Goal: Information Seeking & Learning: Learn about a topic

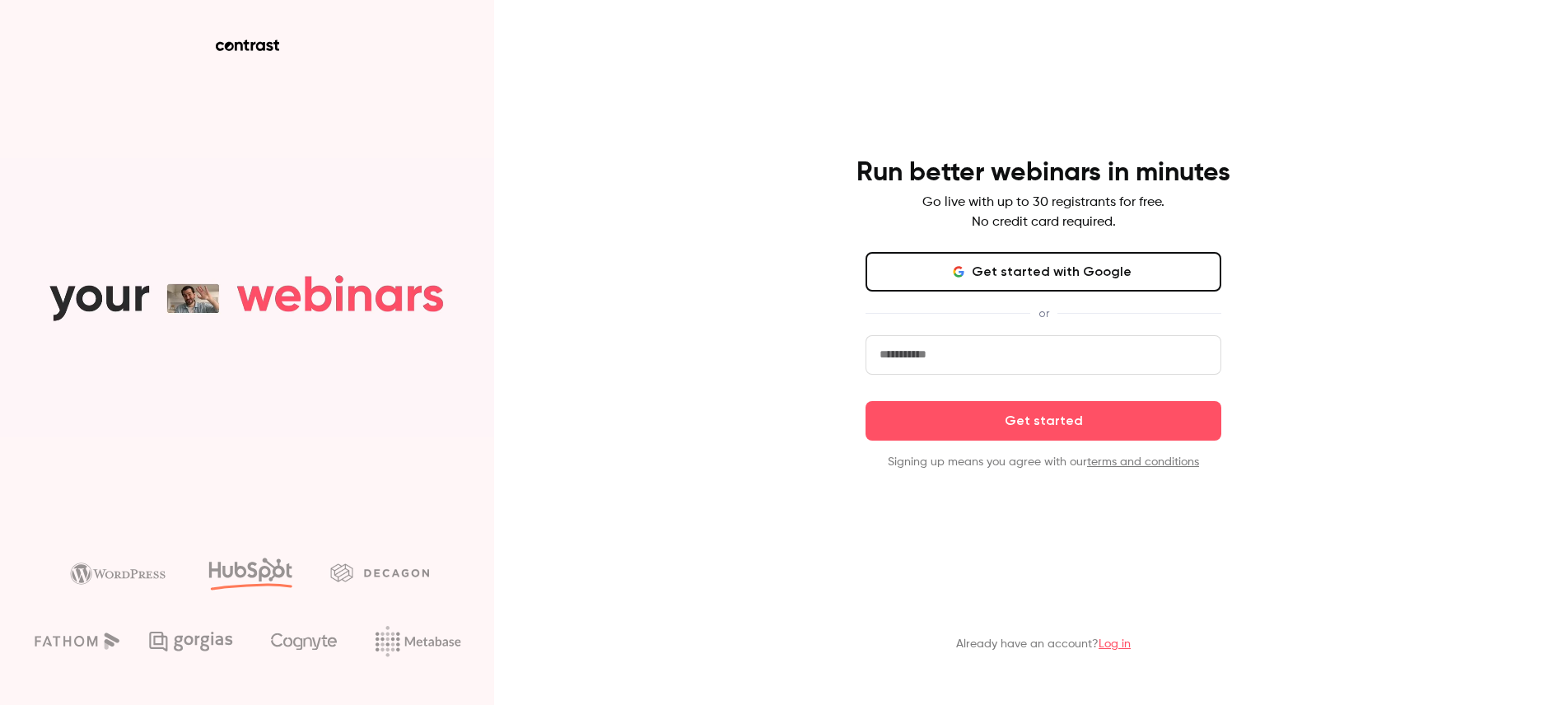
click at [1128, 644] on link "Log in" at bounding box center [1114, 644] width 32 height 12
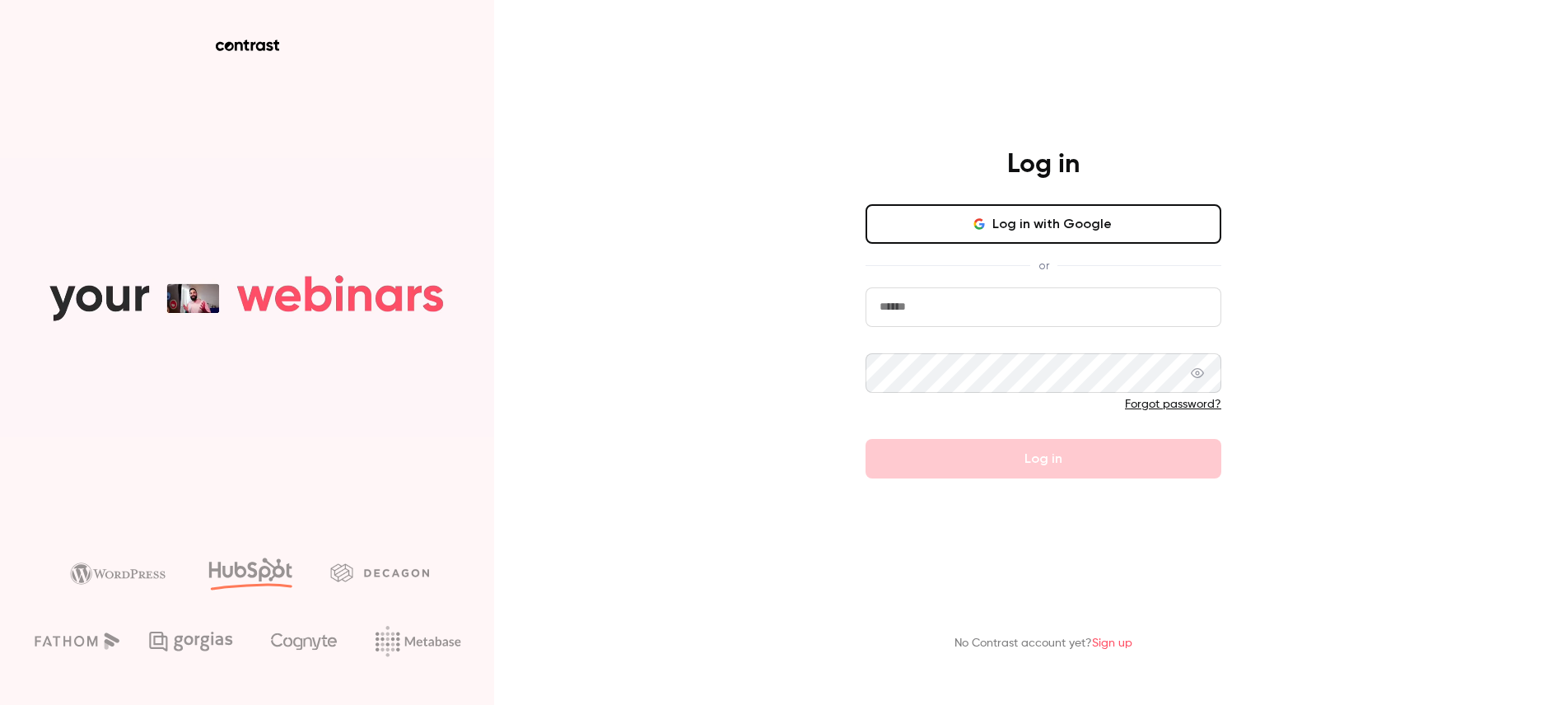
type input "**********"
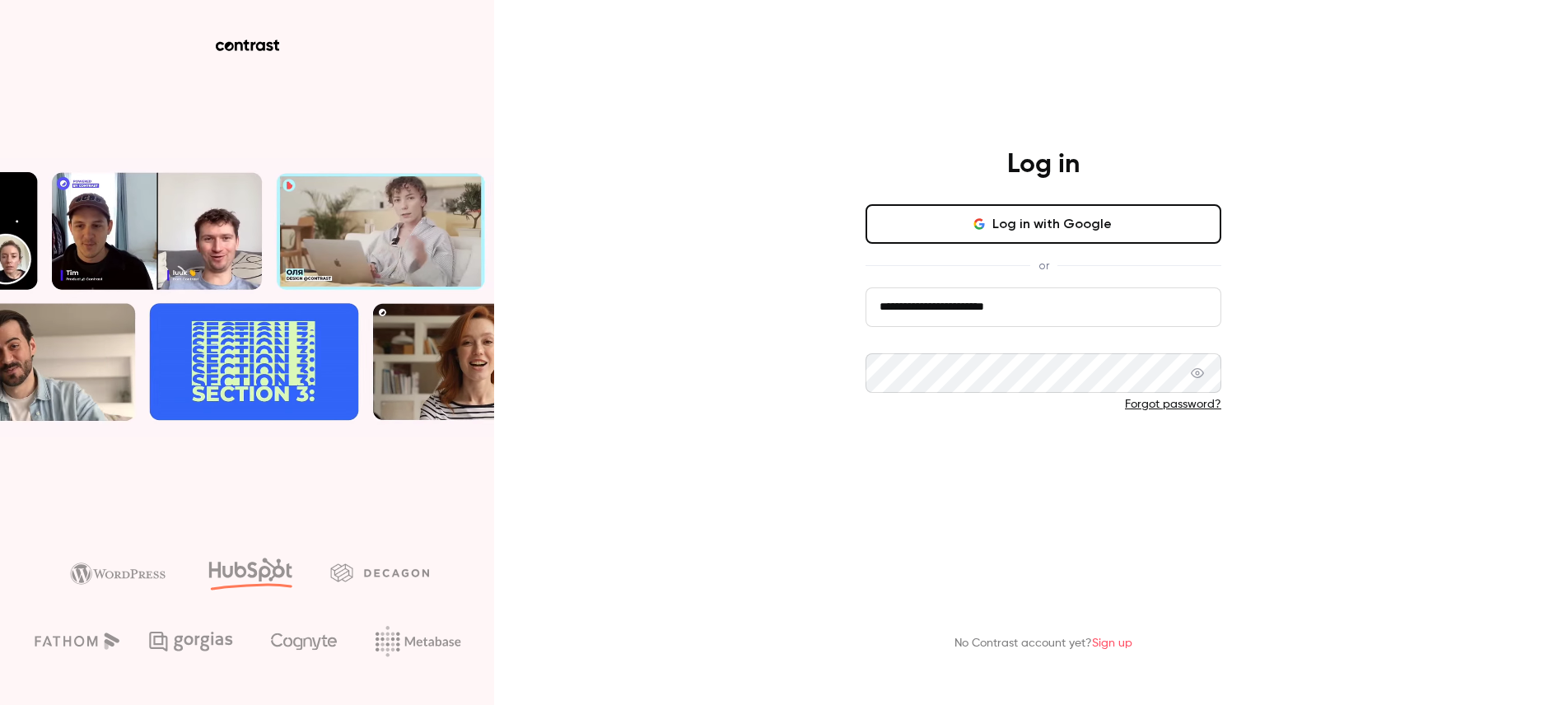
click at [988, 478] on button "Log in" at bounding box center [1044, 459] width 355 height 39
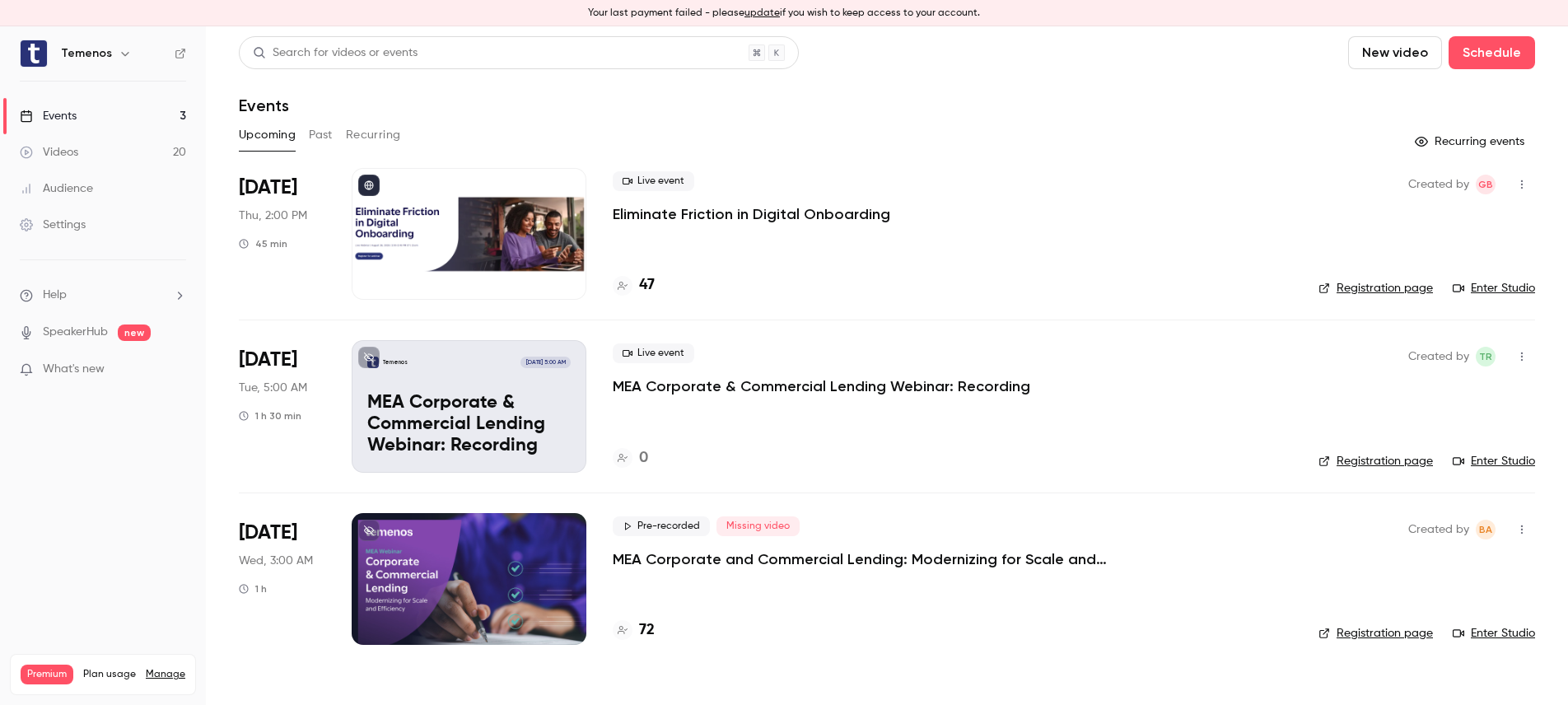
click at [62, 116] on div "Events" at bounding box center [48, 116] width 57 height 17
click at [83, 119] on link "Events 3" at bounding box center [103, 115] width 206 height 36
click at [1375, 48] on button "New video" at bounding box center [1395, 53] width 94 height 33
click at [1138, 98] on div at bounding box center [784, 352] width 1568 height 705
click at [67, 116] on div "Events" at bounding box center [48, 116] width 57 height 17
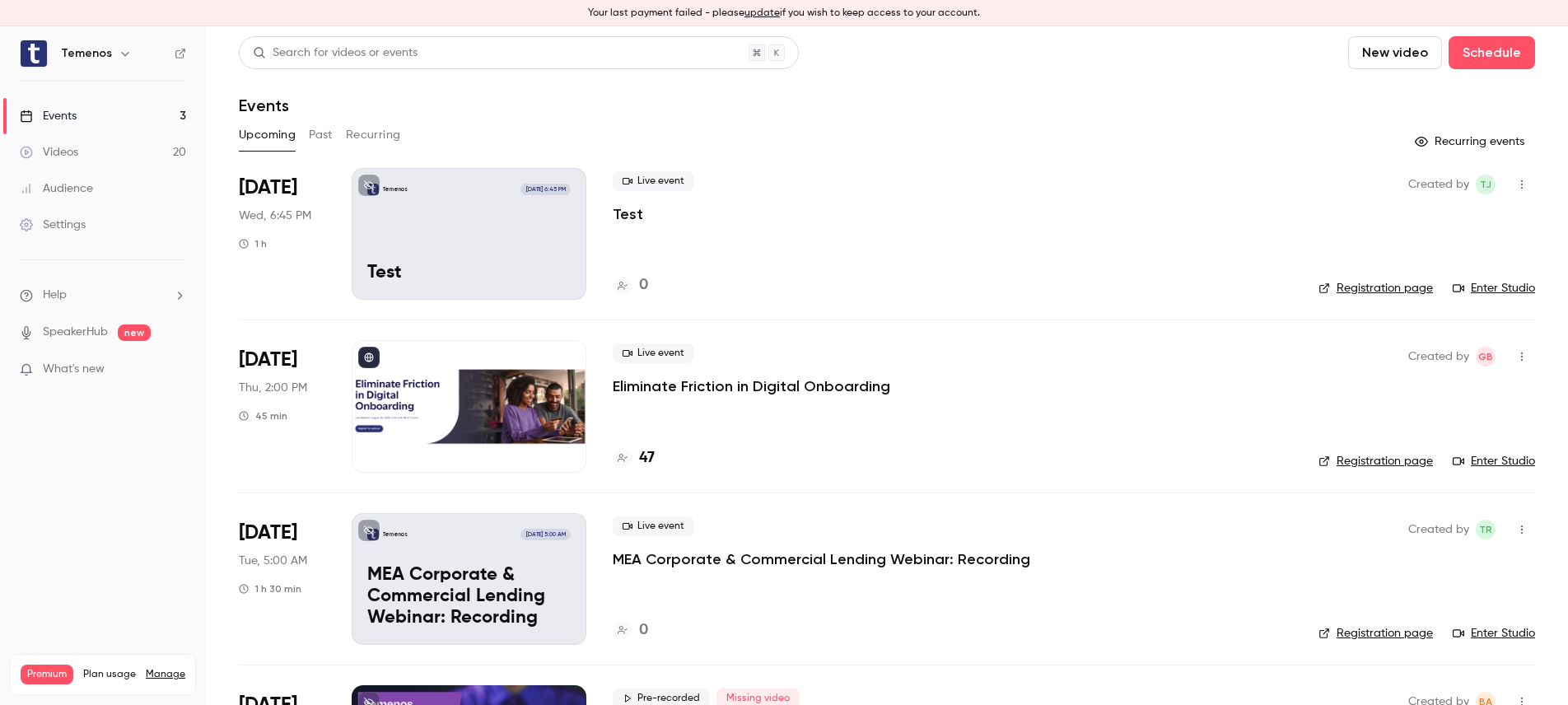
click at [709, 232] on div "Live event Test 0" at bounding box center [953, 233] width 680 height 132
click at [631, 212] on p "Test" at bounding box center [628, 214] width 30 height 20
click at [74, 228] on div "Settings" at bounding box center [52, 225] width 65 height 17
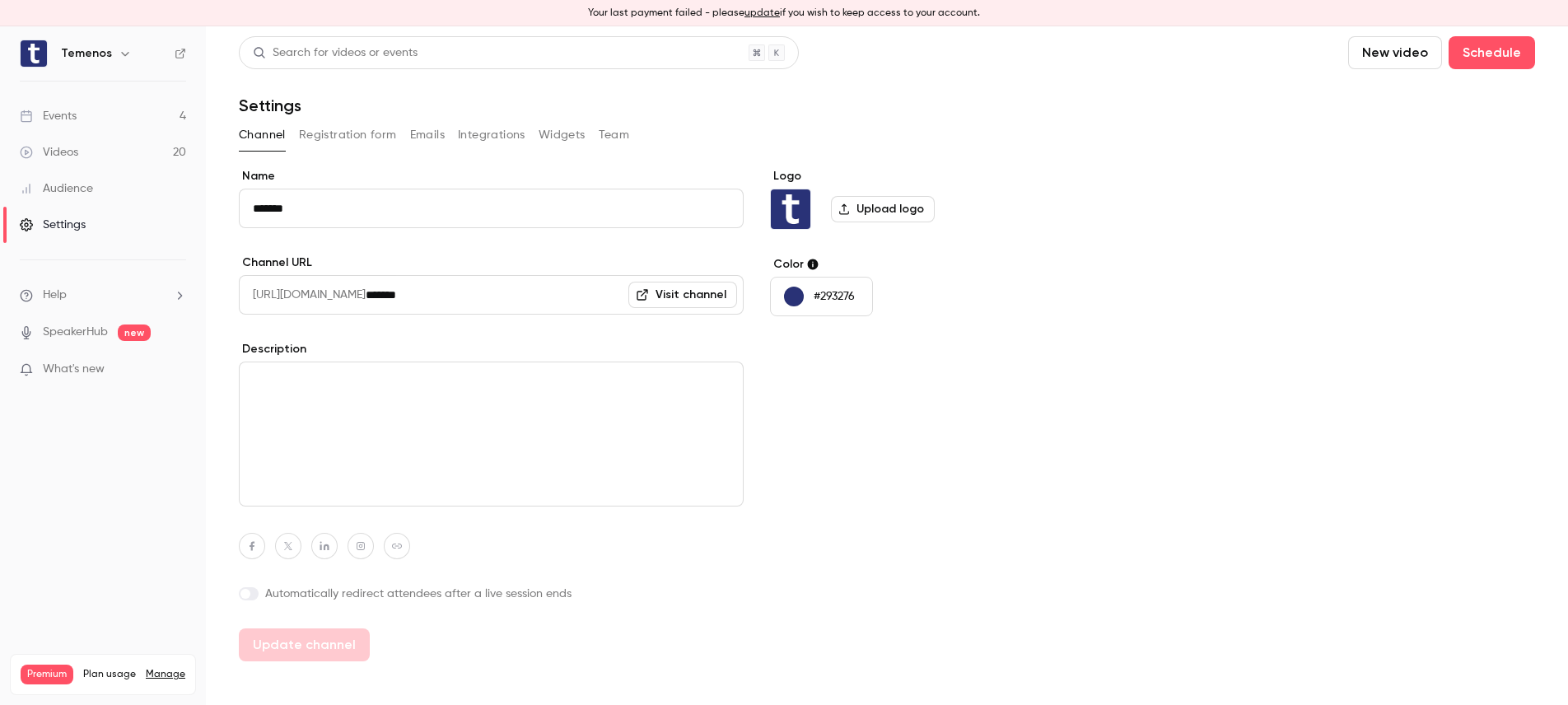
click at [85, 120] on link "Events 4" at bounding box center [103, 115] width 206 height 36
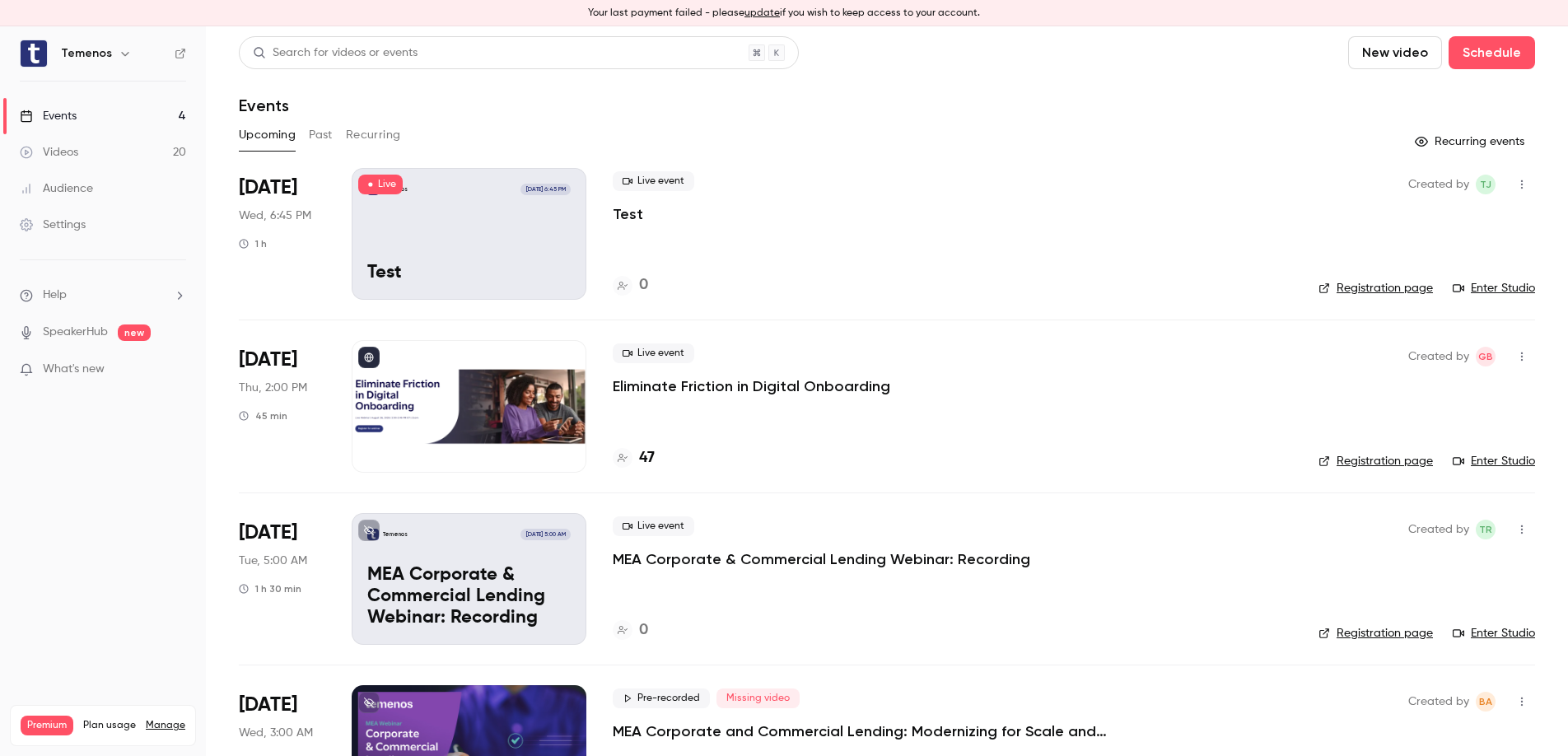
click at [1528, 184] on icon "button" at bounding box center [1521, 185] width 13 height 12
click at [1414, 231] on div "Share" at bounding box center [1459, 227] width 125 height 17
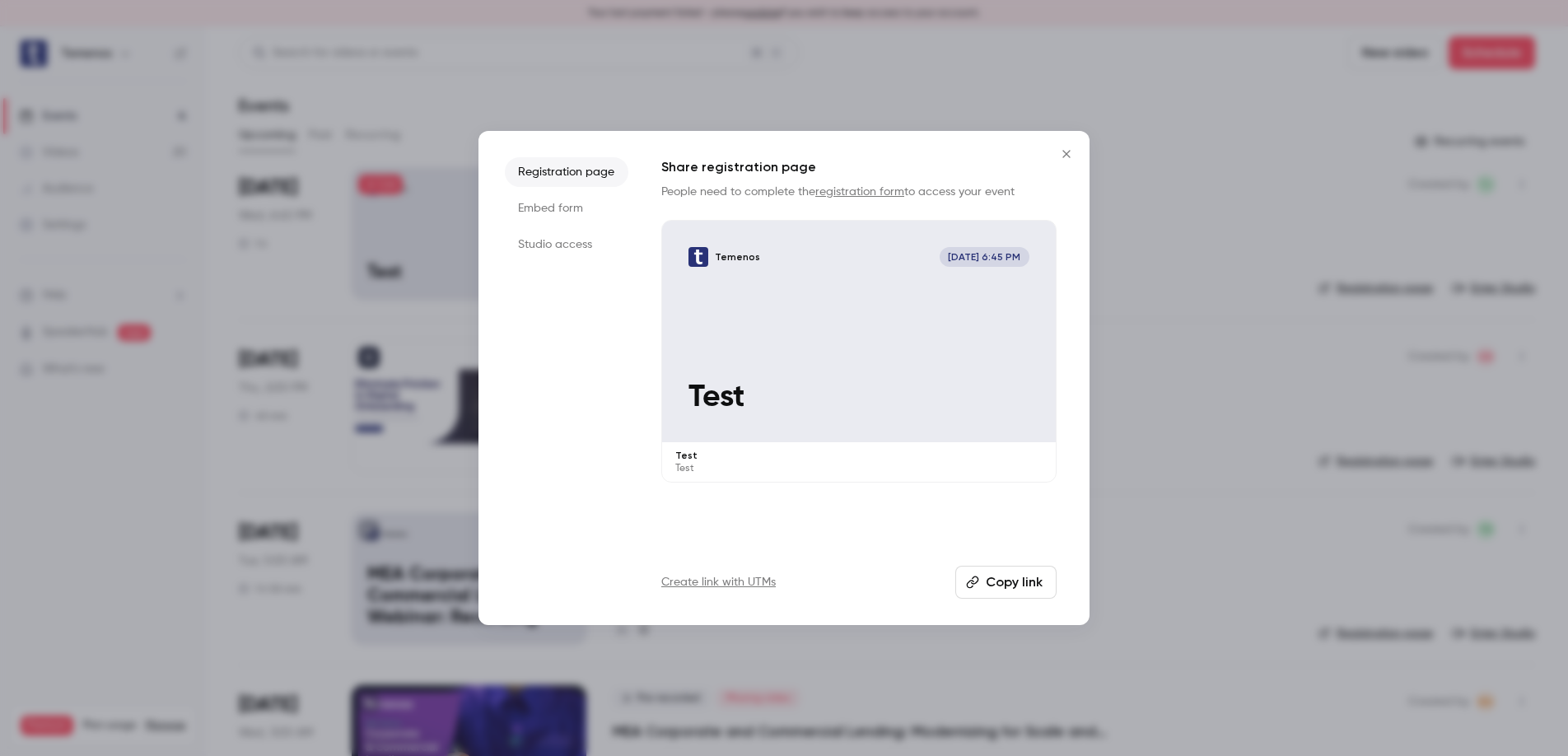
click at [1009, 573] on button "Copy link" at bounding box center [1007, 583] width 102 height 33
click at [1065, 155] on icon "Close" at bounding box center [1066, 154] width 8 height 8
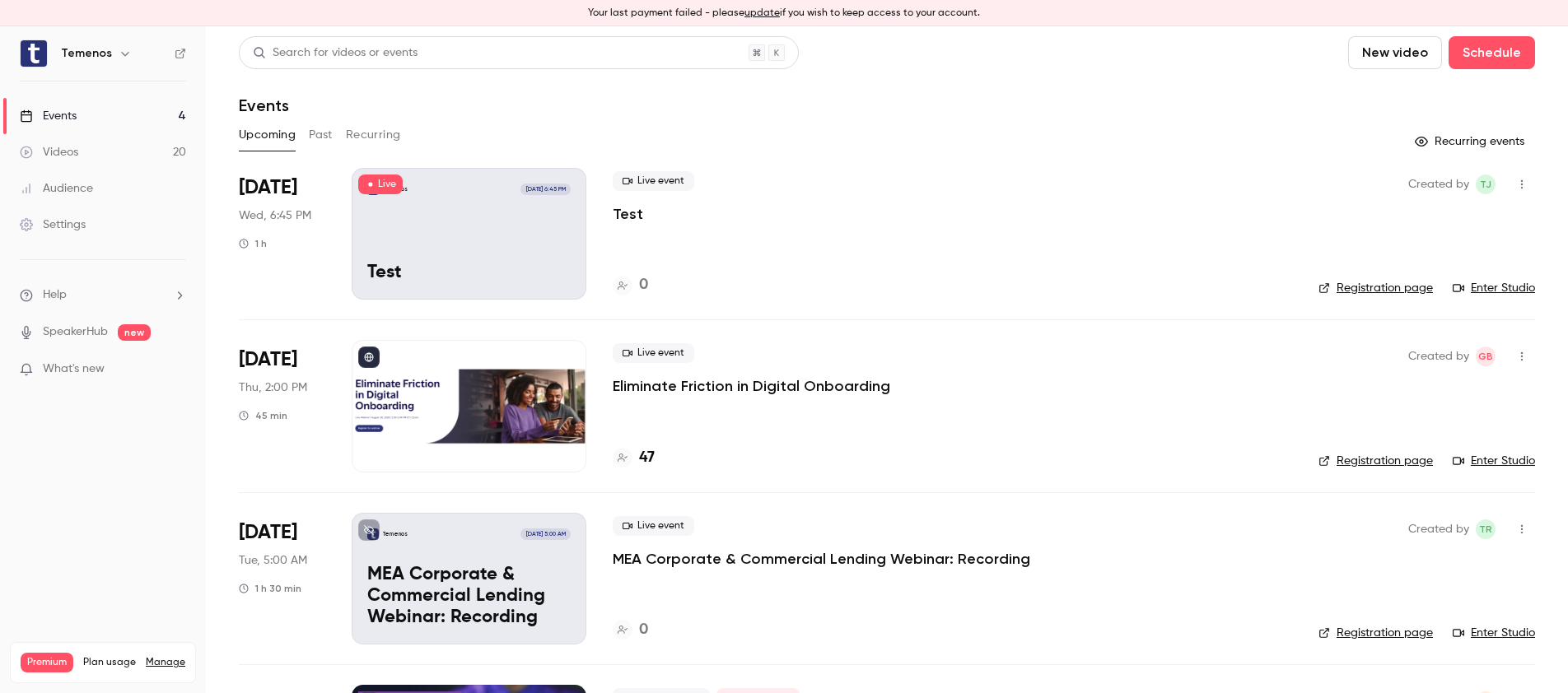
click at [1519, 355] on icon "button" at bounding box center [1521, 356] width 13 height 12
click at [734, 406] on div at bounding box center [784, 346] width 1568 height 693
click at [723, 387] on p "Eliminate Friction in Digital Onboarding" at bounding box center [752, 387] width 277 height 20
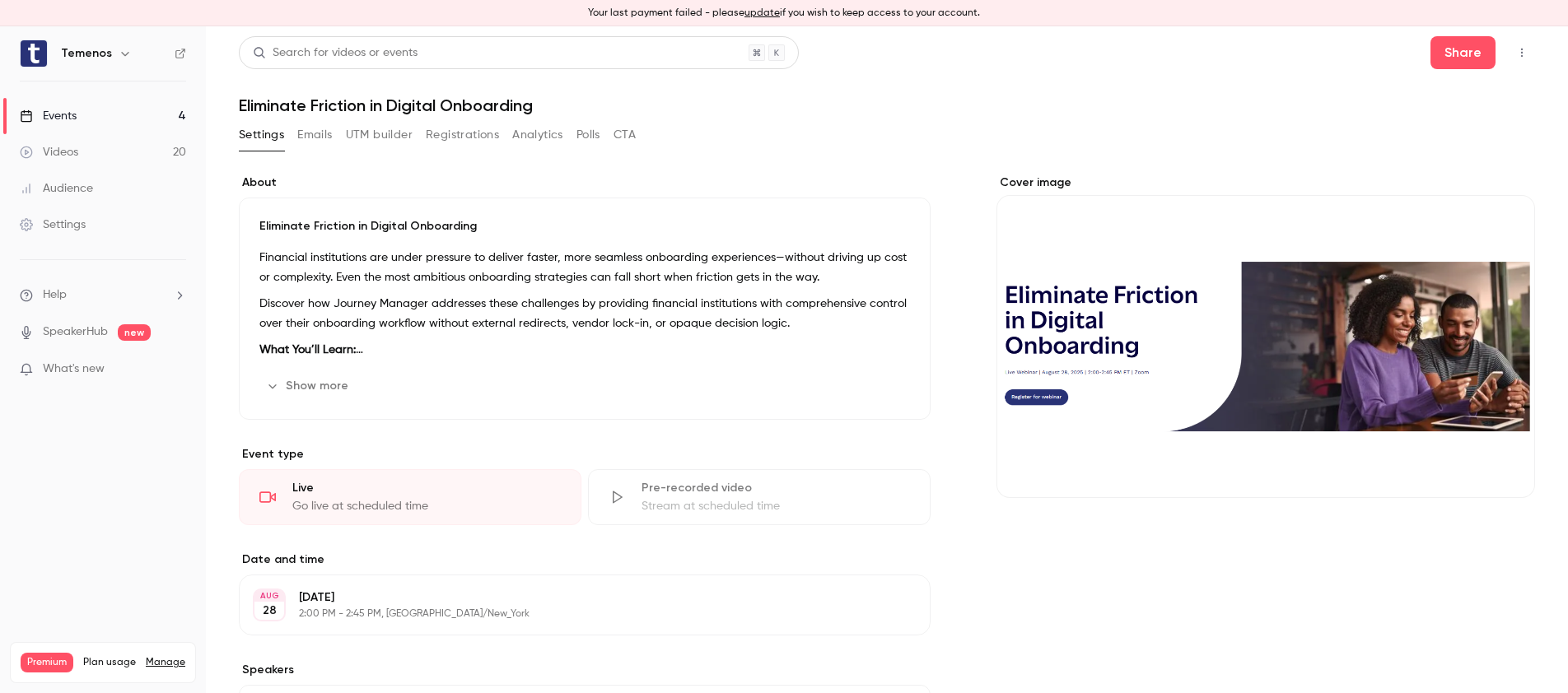
click at [316, 132] on button "Emails" at bounding box center [314, 135] width 34 height 26
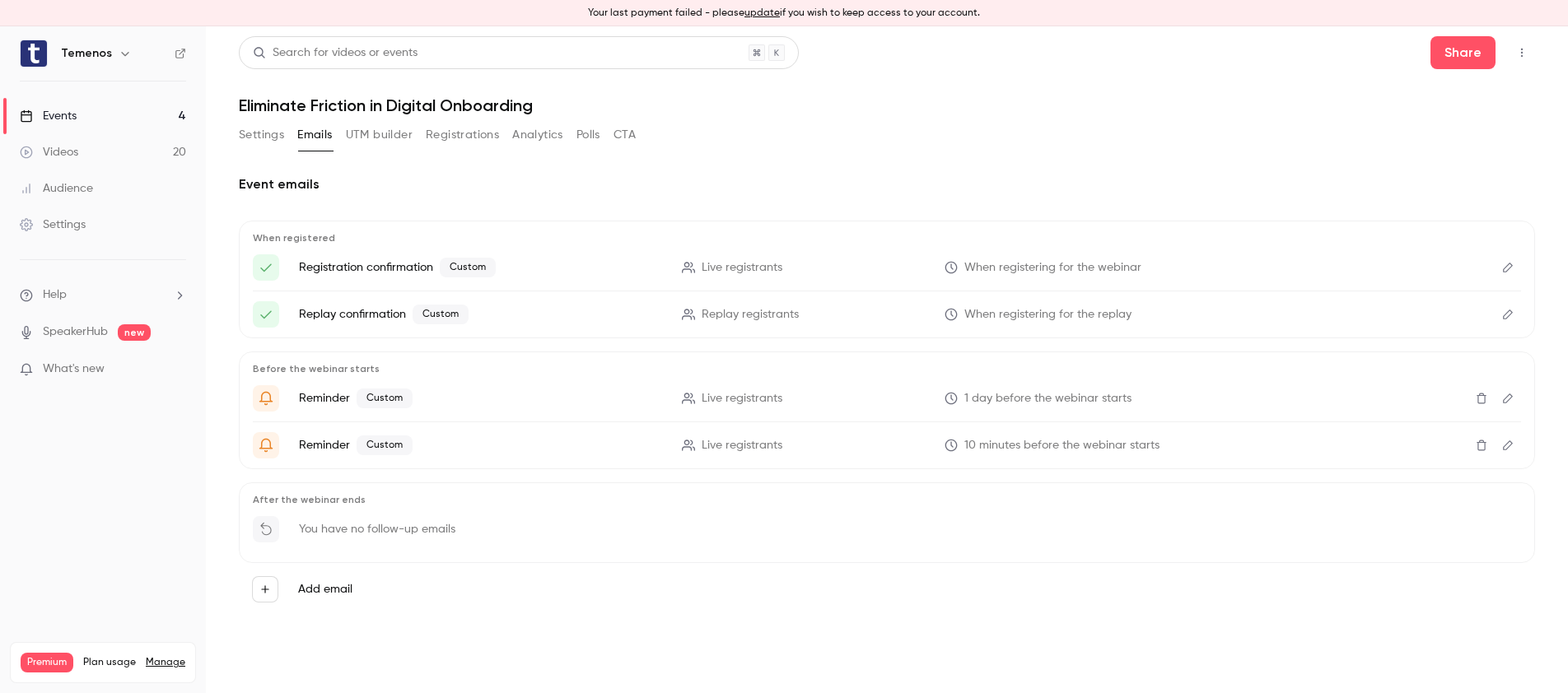
click at [588, 136] on button "Polls" at bounding box center [589, 135] width 23 height 26
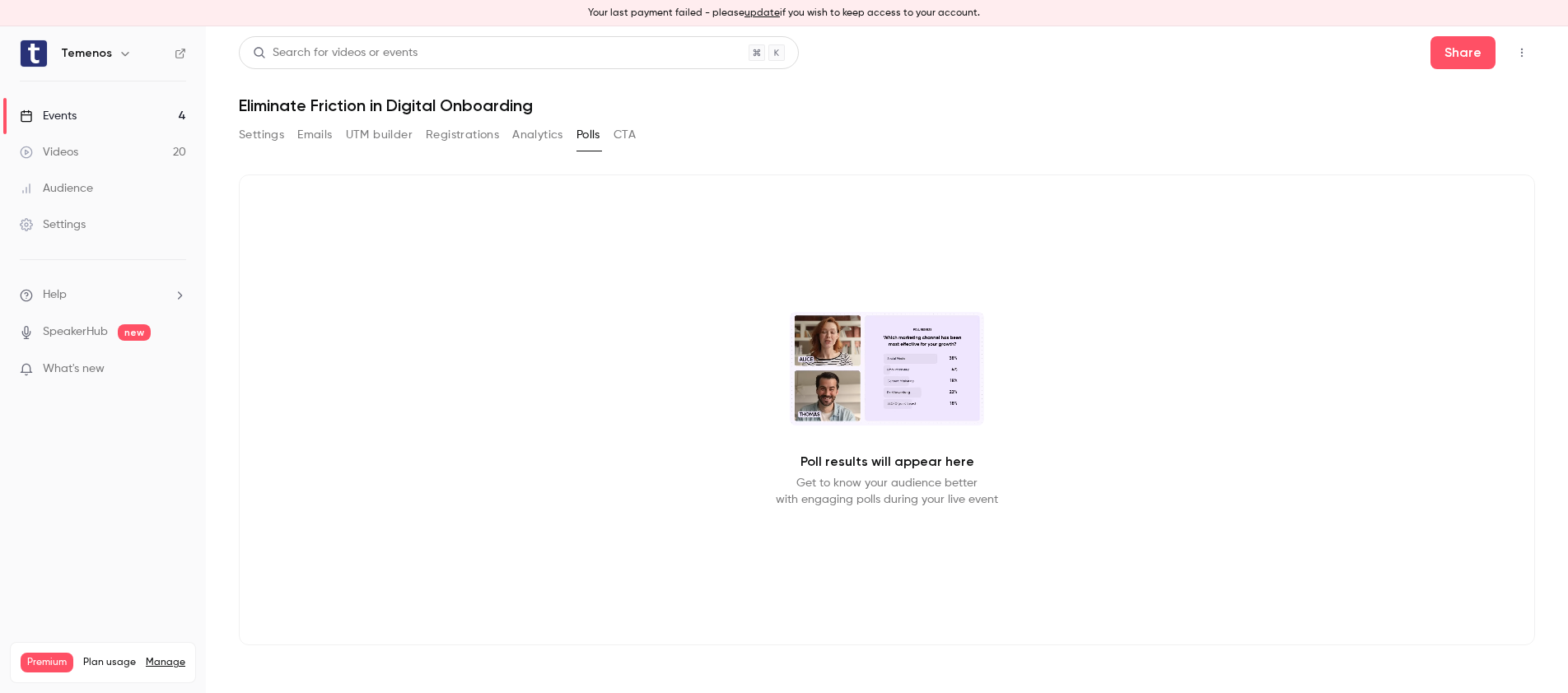
click at [635, 138] on button "CTA" at bounding box center [625, 135] width 22 height 26
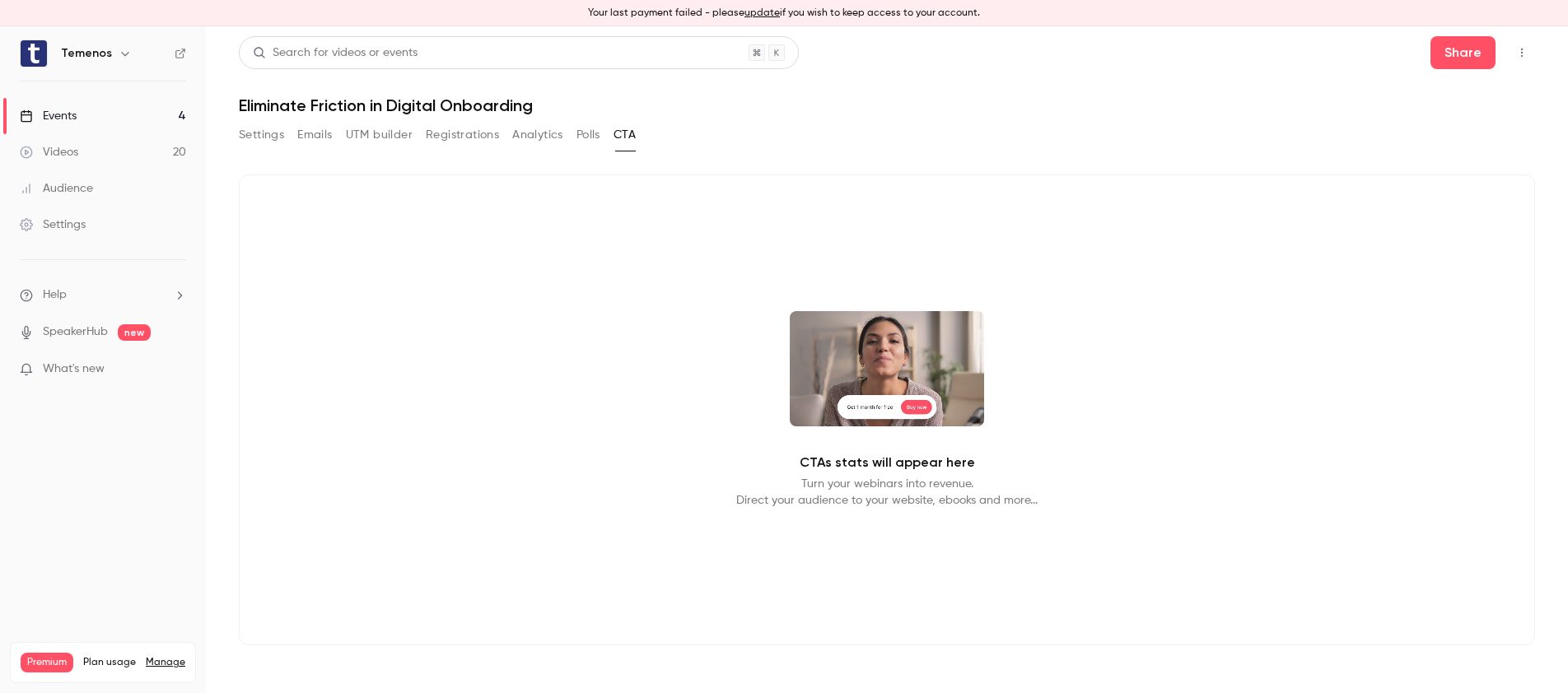
click at [532, 135] on button "Analytics" at bounding box center [538, 135] width 51 height 26
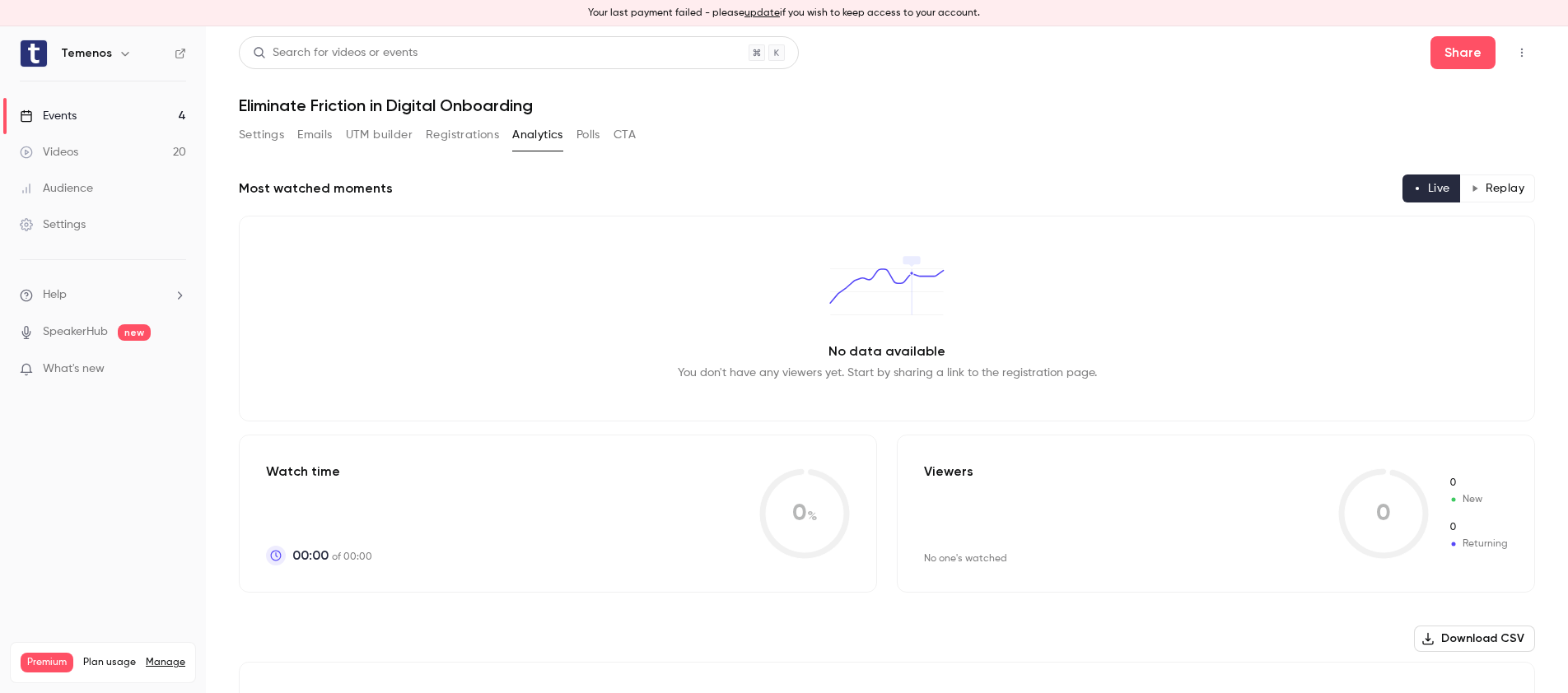
click at [266, 140] on button "Settings" at bounding box center [262, 135] width 45 height 26
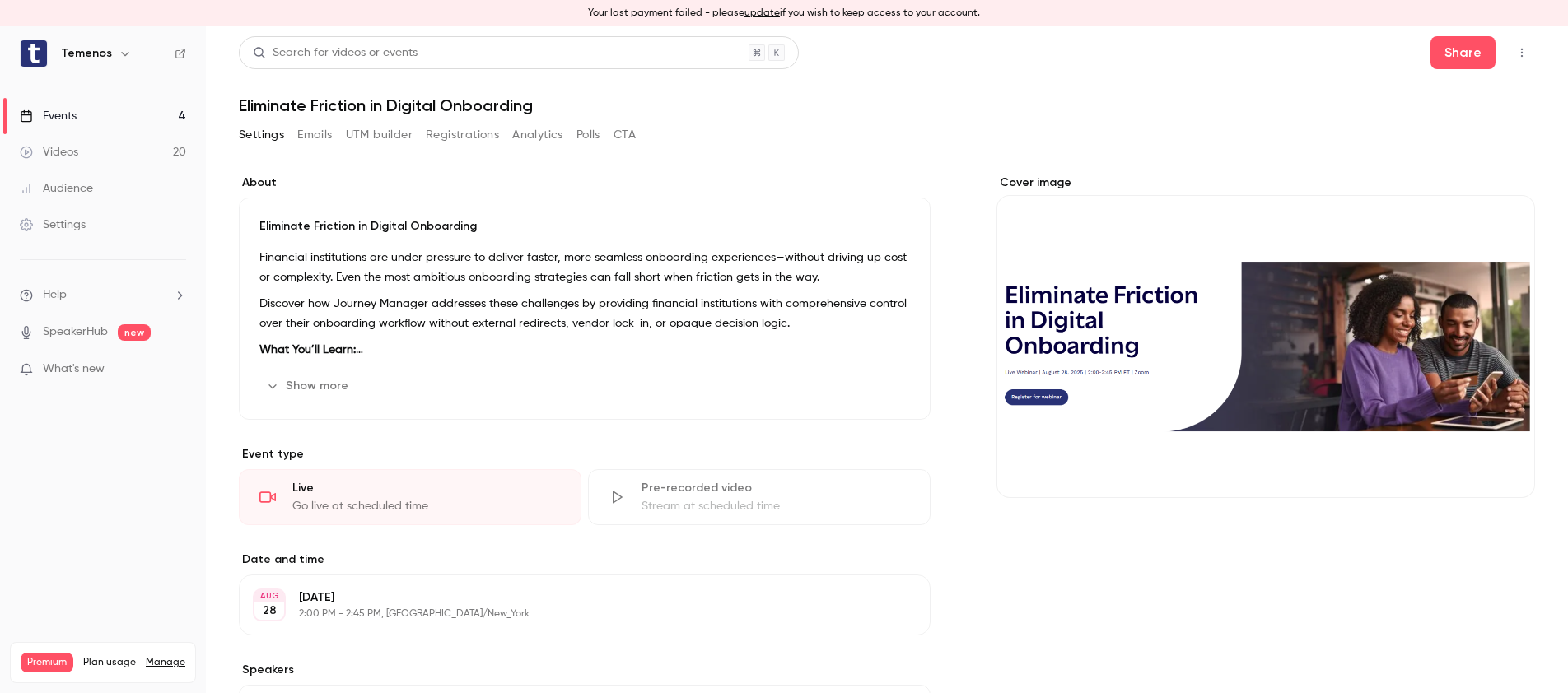
click at [118, 118] on link "Events 4" at bounding box center [103, 115] width 206 height 36
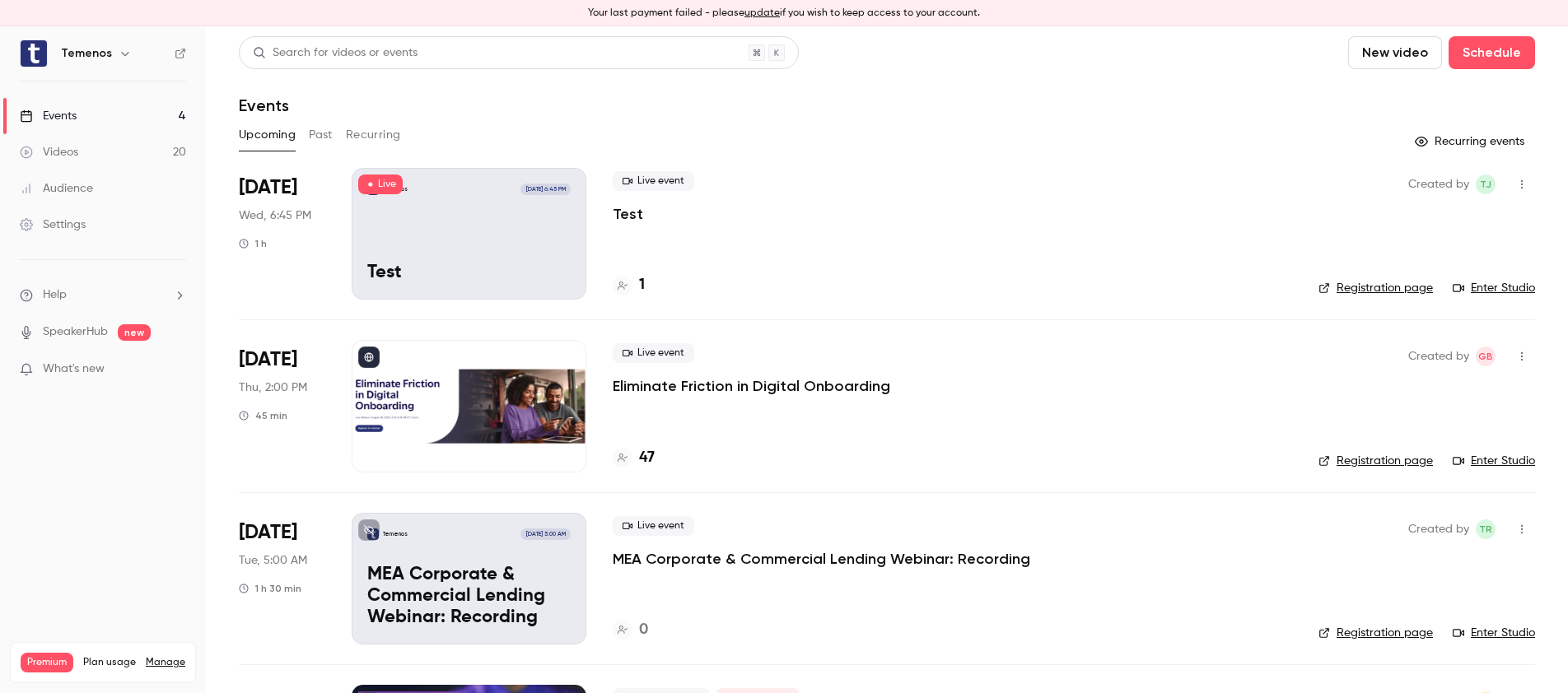
click at [312, 134] on button "Past" at bounding box center [320, 135] width 23 height 26
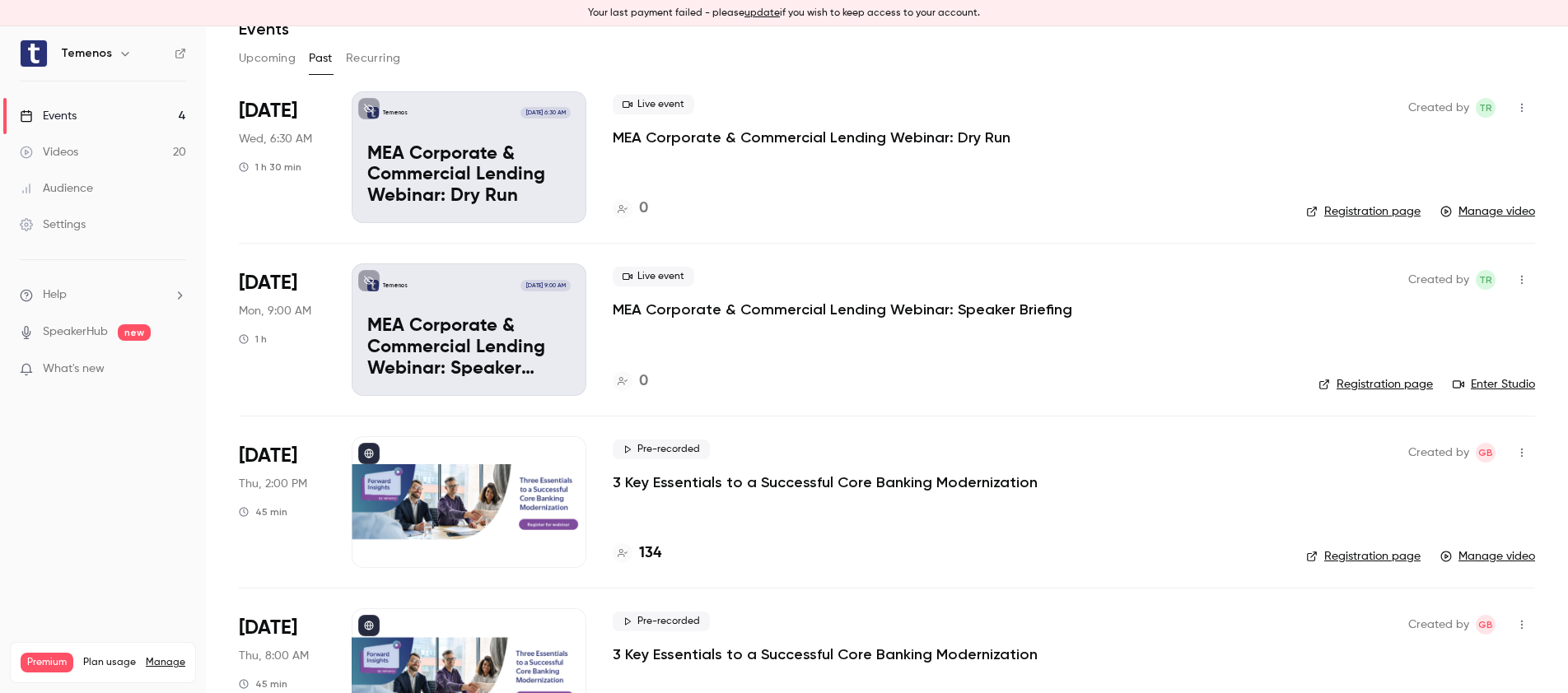
scroll to position [105, 0]
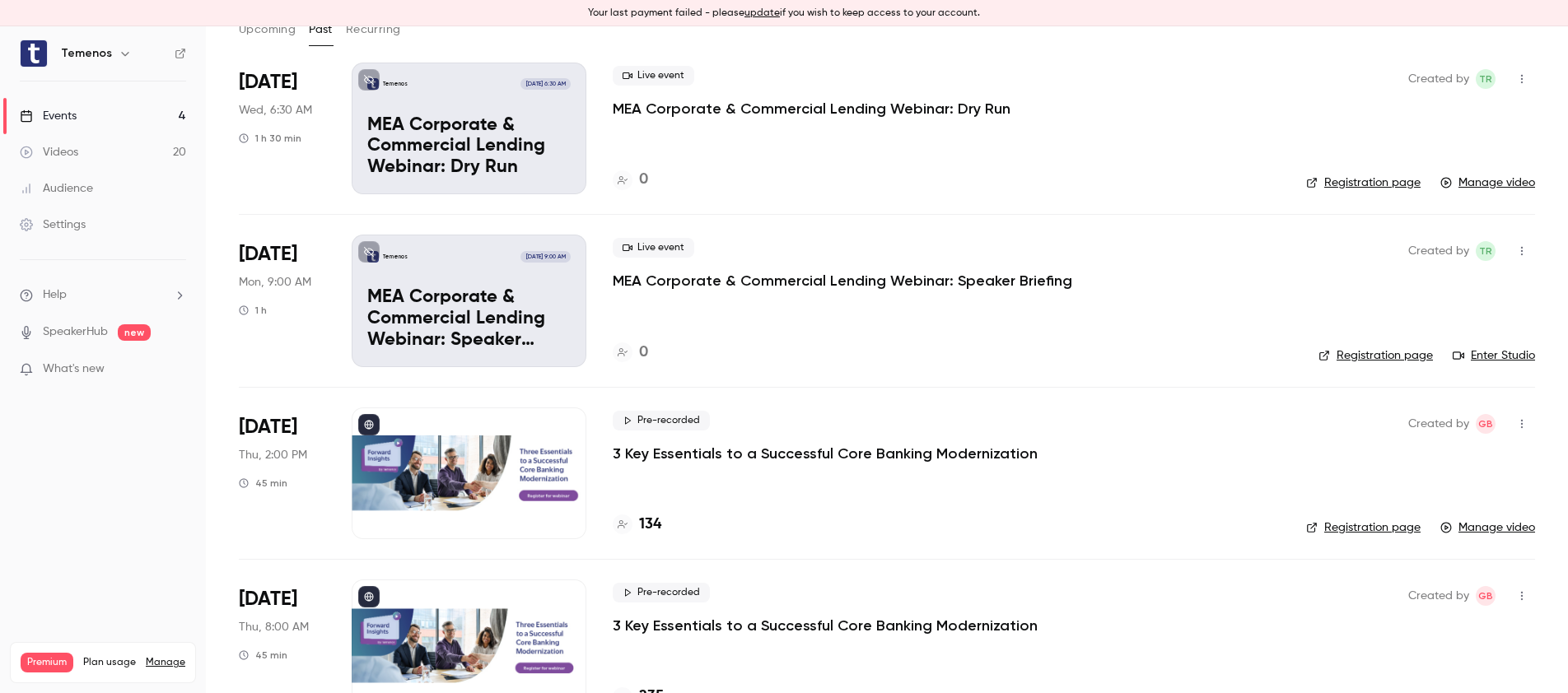
click at [826, 280] on p "MEA Corporate & Commercial Lending Webinar: Speaker Briefing" at bounding box center [843, 281] width 460 height 20
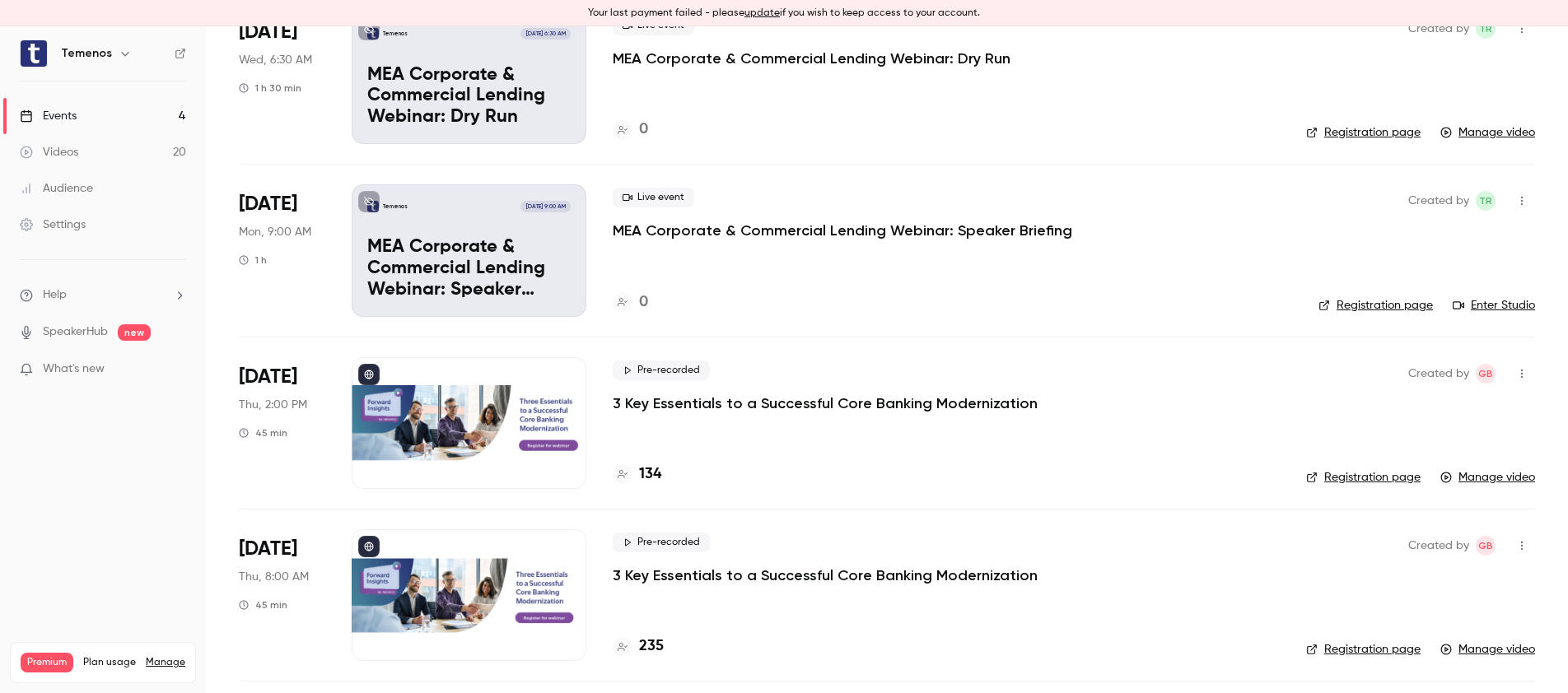
scroll to position [239, 0]
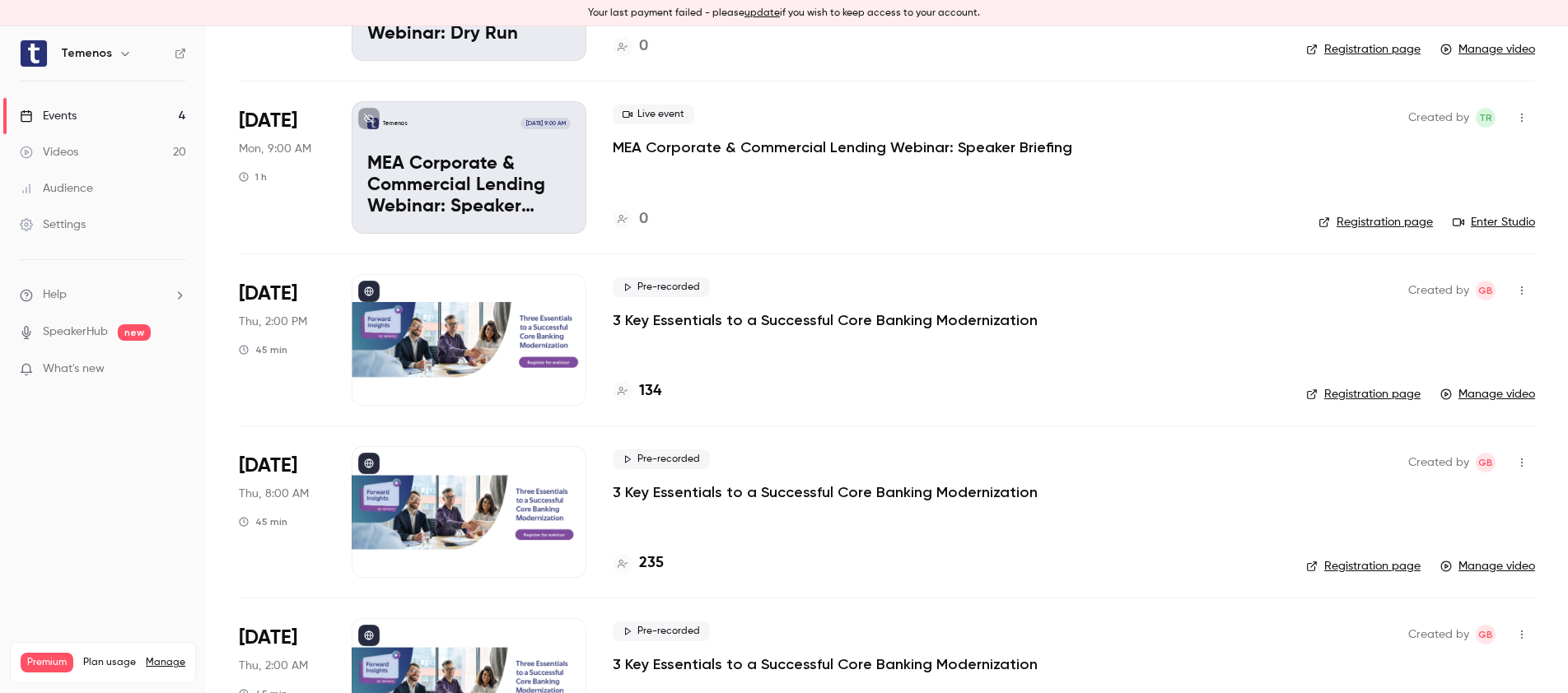
click at [778, 320] on p "3 Key Essentials to a Successful Core Banking Modernization" at bounding box center [825, 320] width 425 height 20
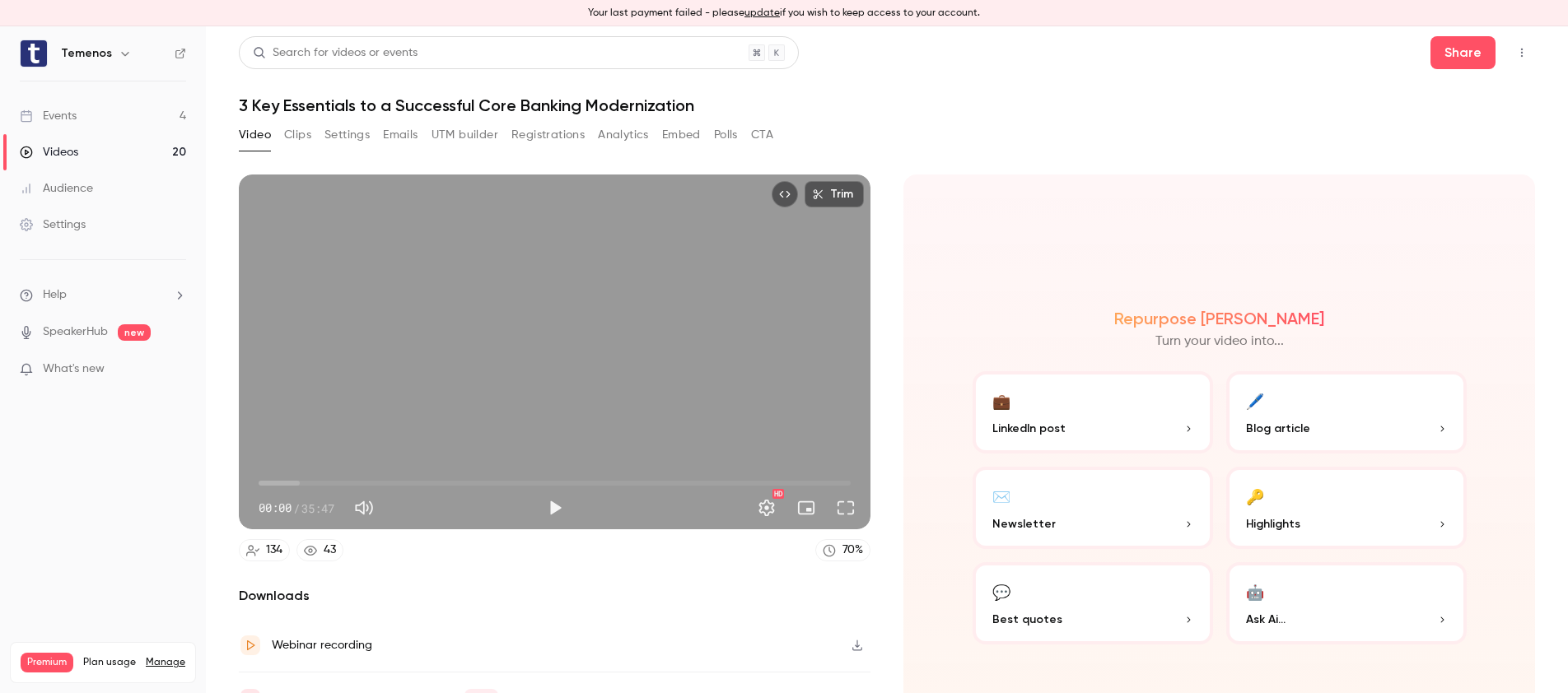
click at [298, 143] on button "Clips" at bounding box center [298, 135] width 27 height 26
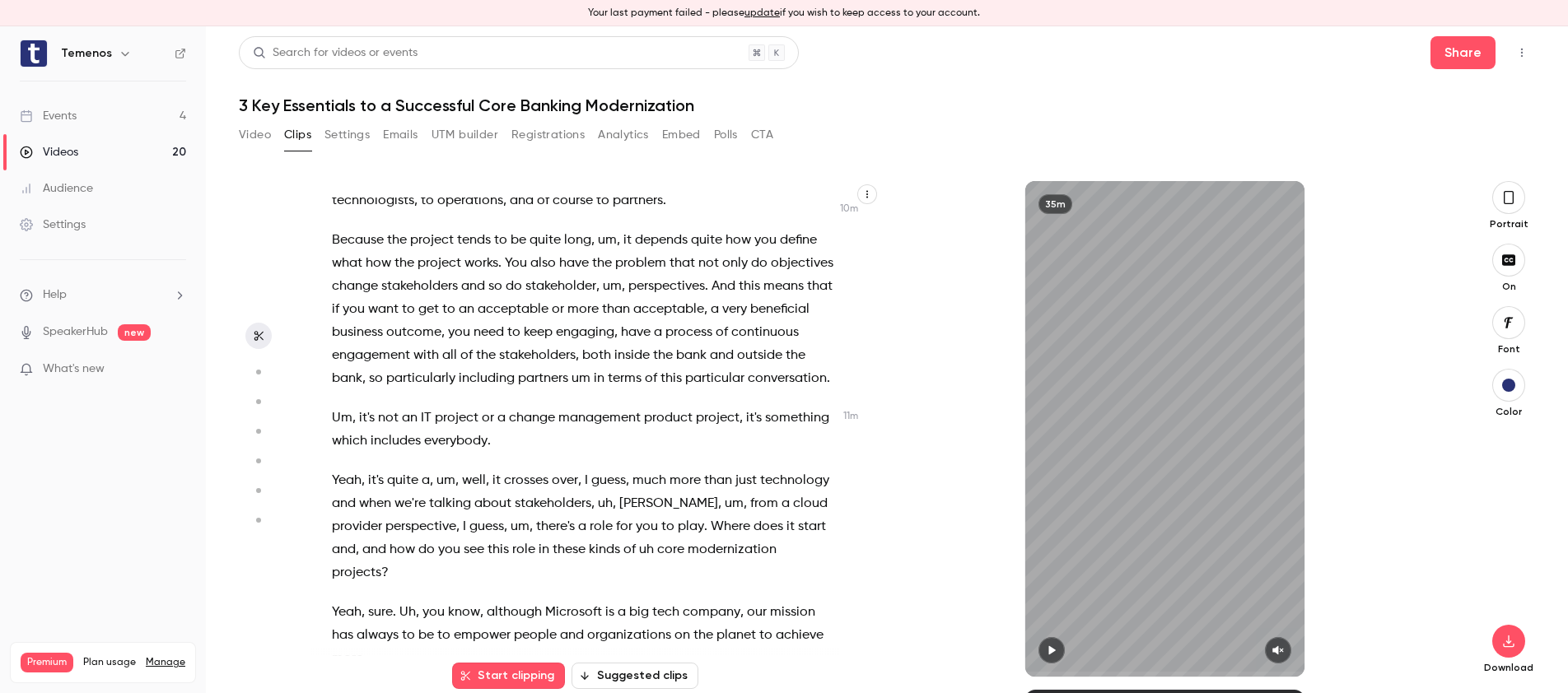
scroll to position [3961, 0]
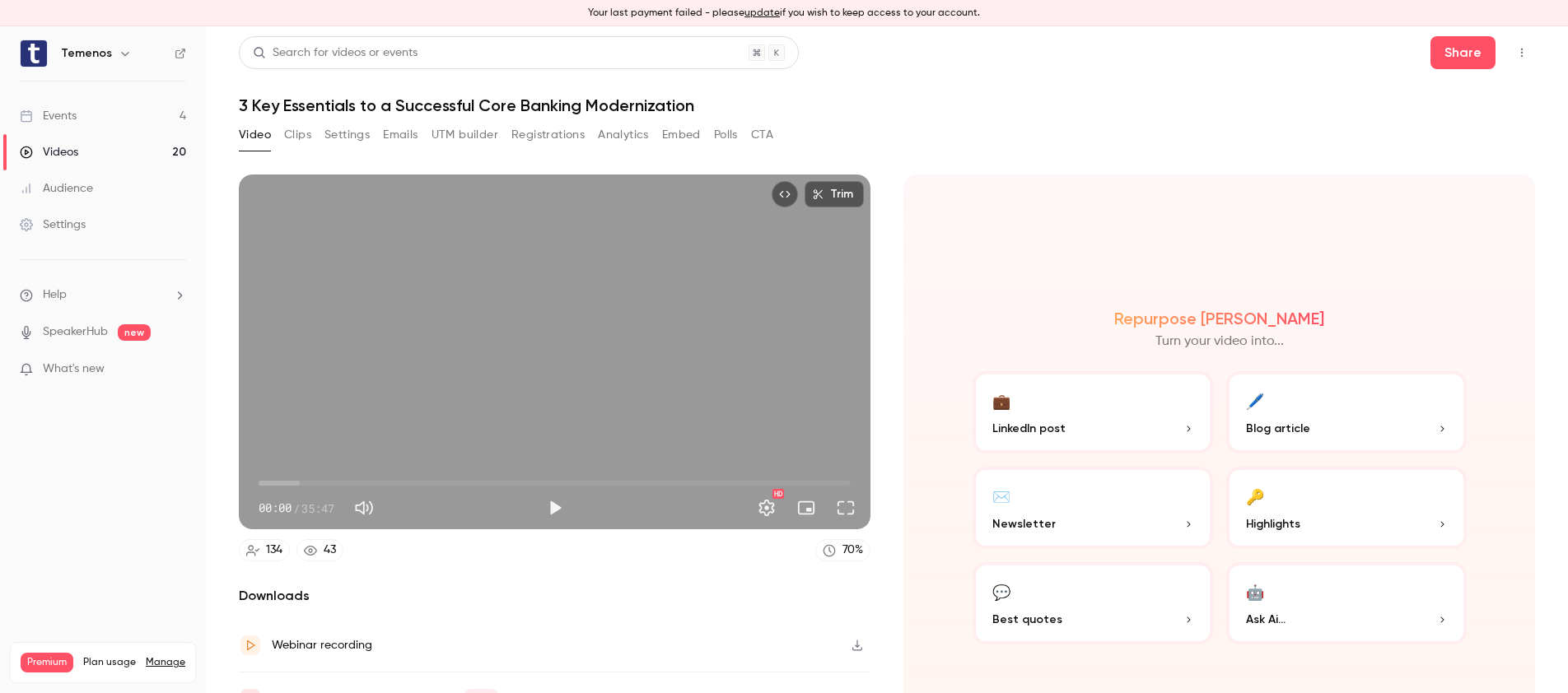
click at [76, 113] on div "Events" at bounding box center [48, 116] width 57 height 17
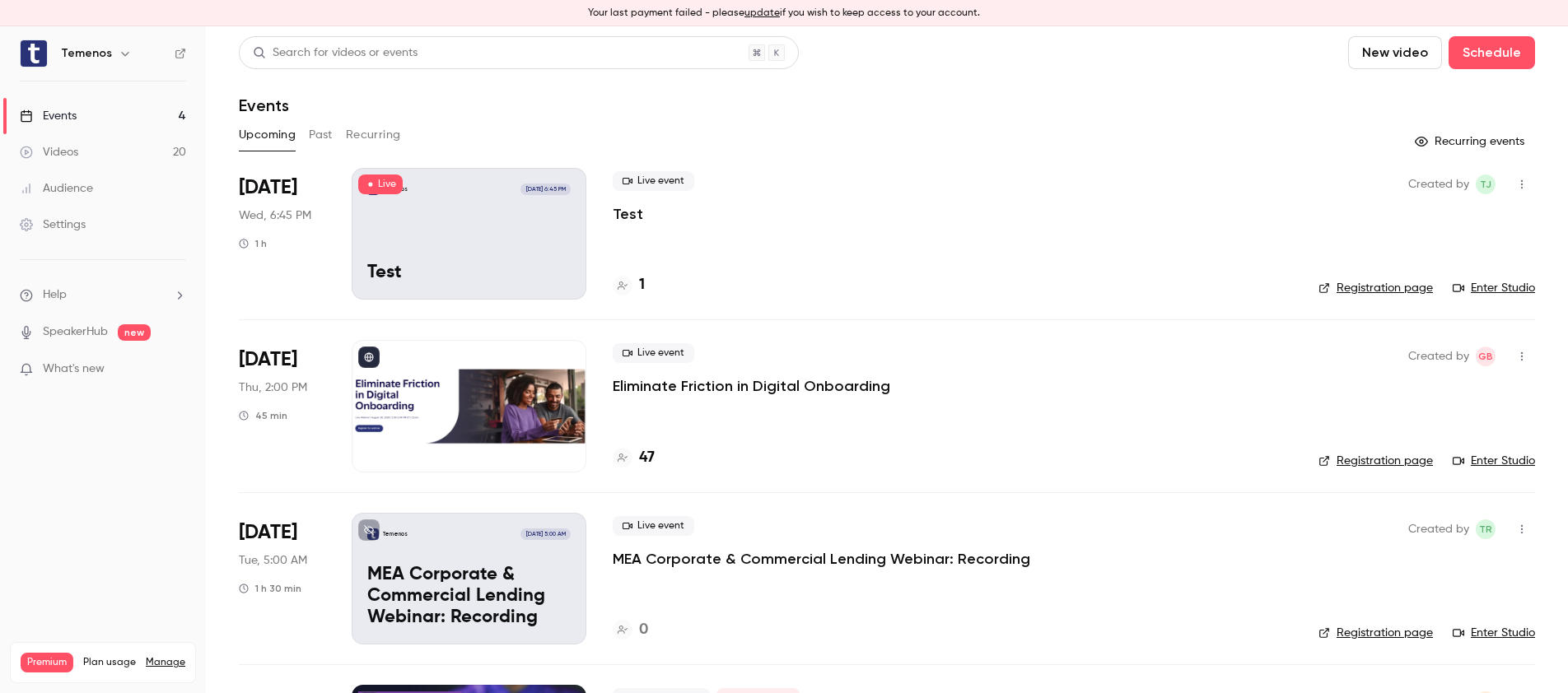
click at [316, 132] on button "Past" at bounding box center [320, 135] width 23 height 26
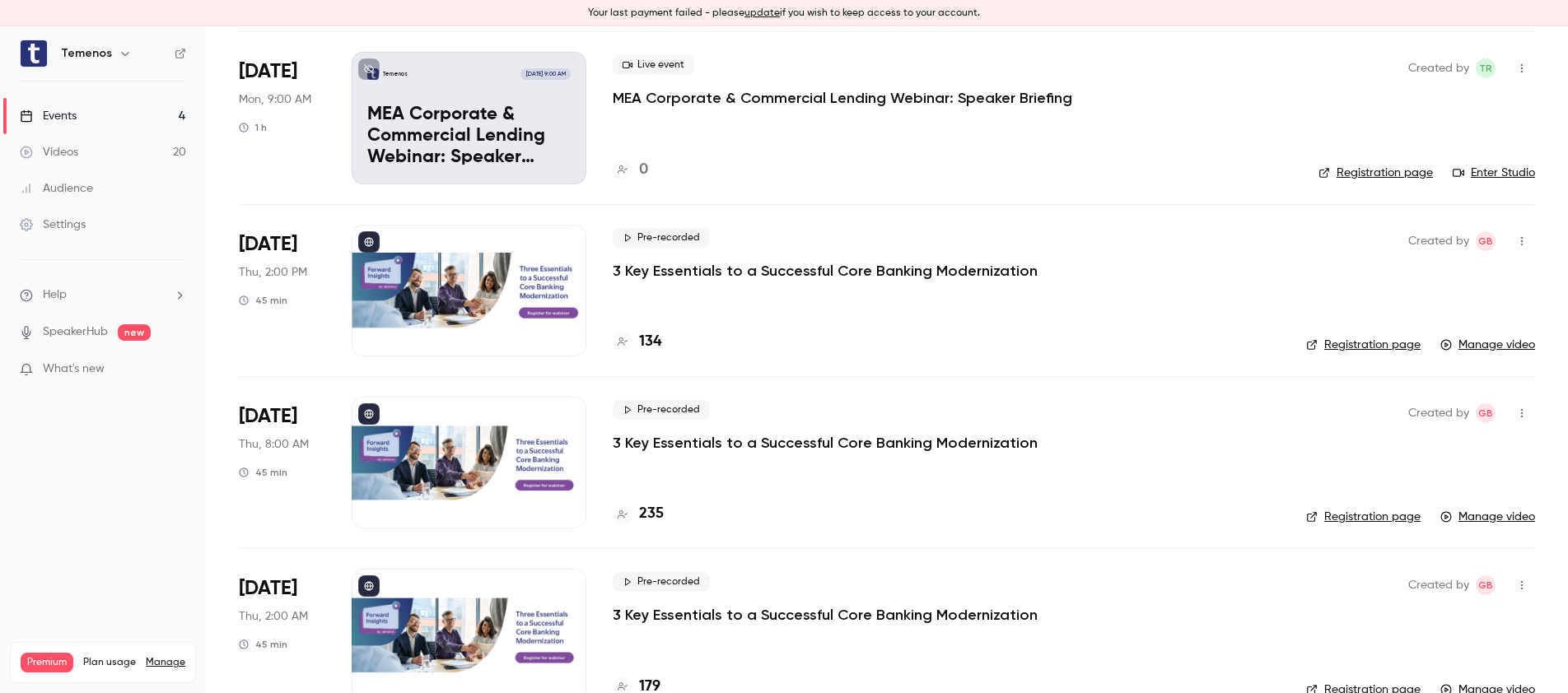
scroll to position [298, 0]
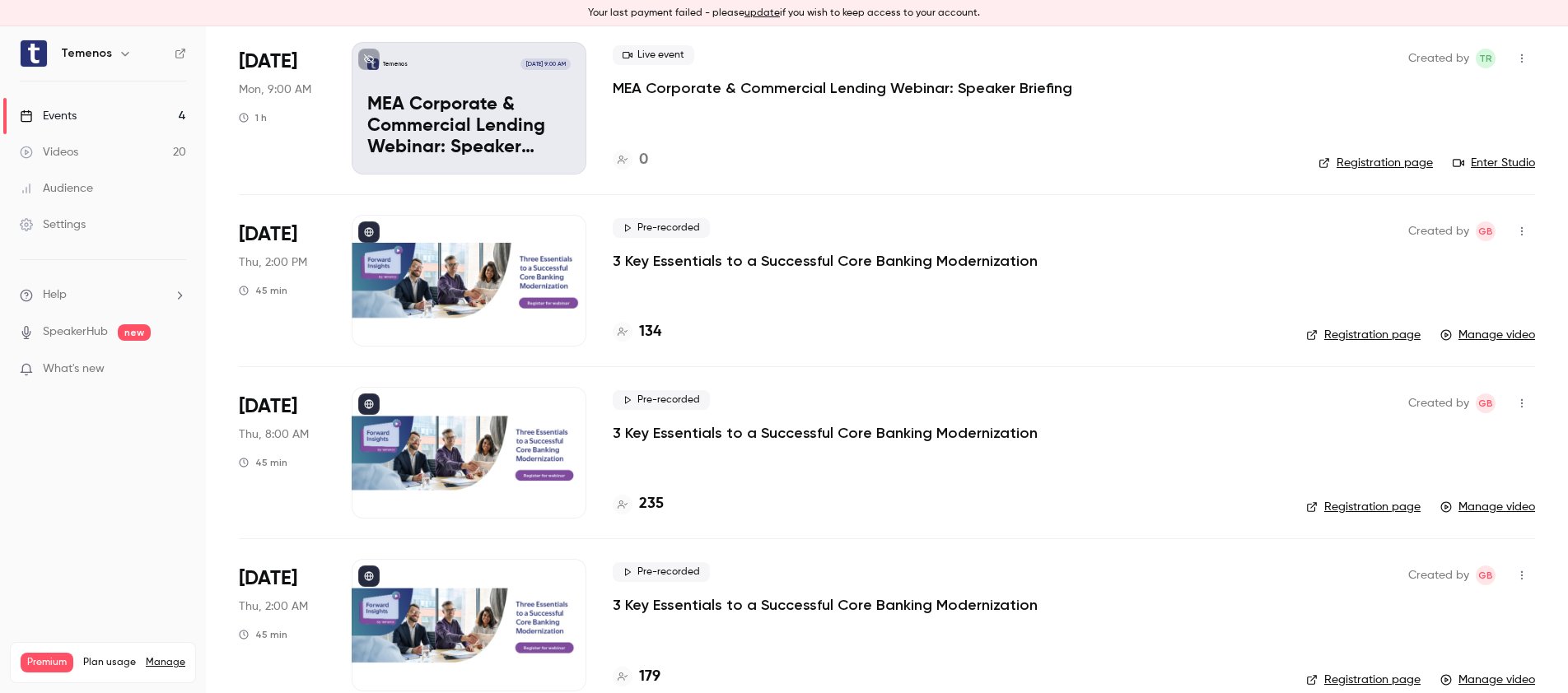
click at [749, 262] on p "3 Key Essentials to a Successful Core Banking Modernization" at bounding box center [825, 261] width 425 height 20
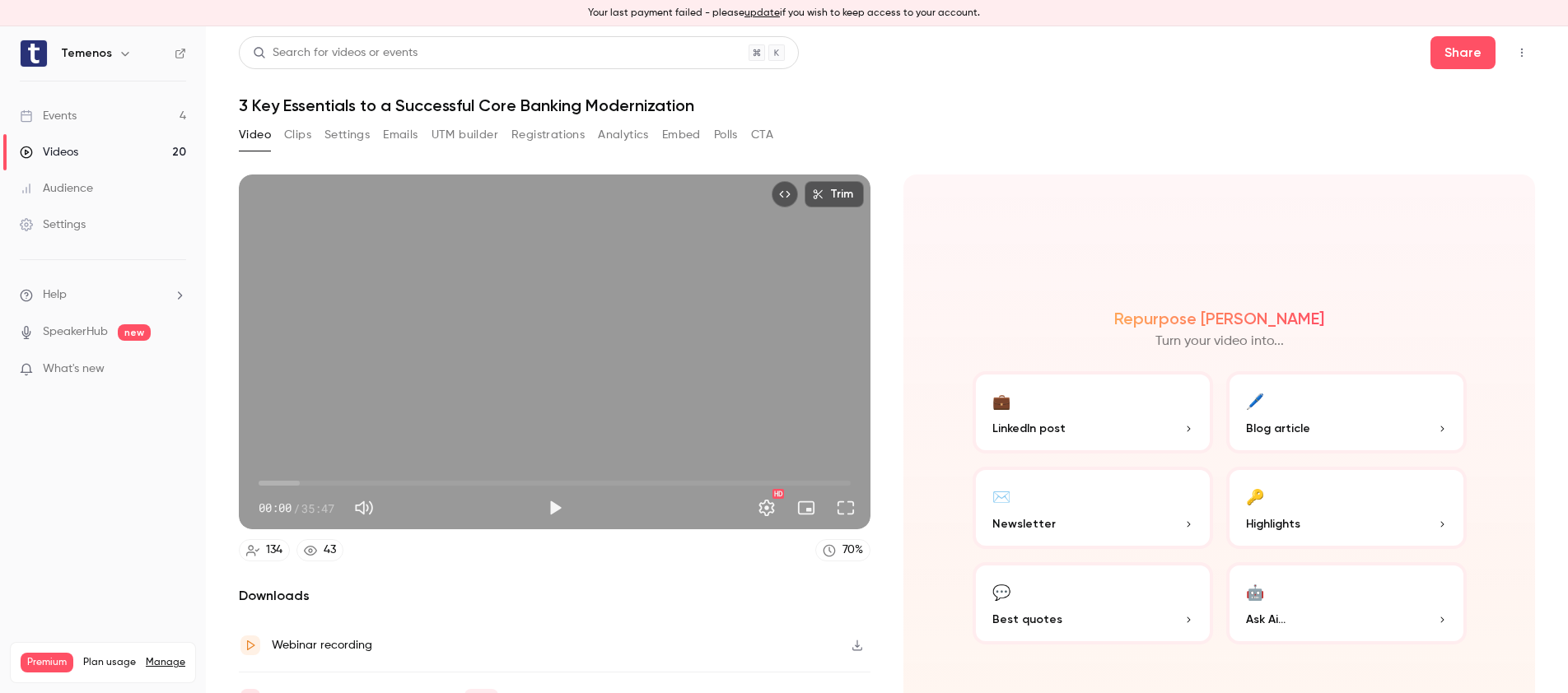
click at [1310, 411] on button "🖊️ Blog article" at bounding box center [1346, 412] width 240 height 82
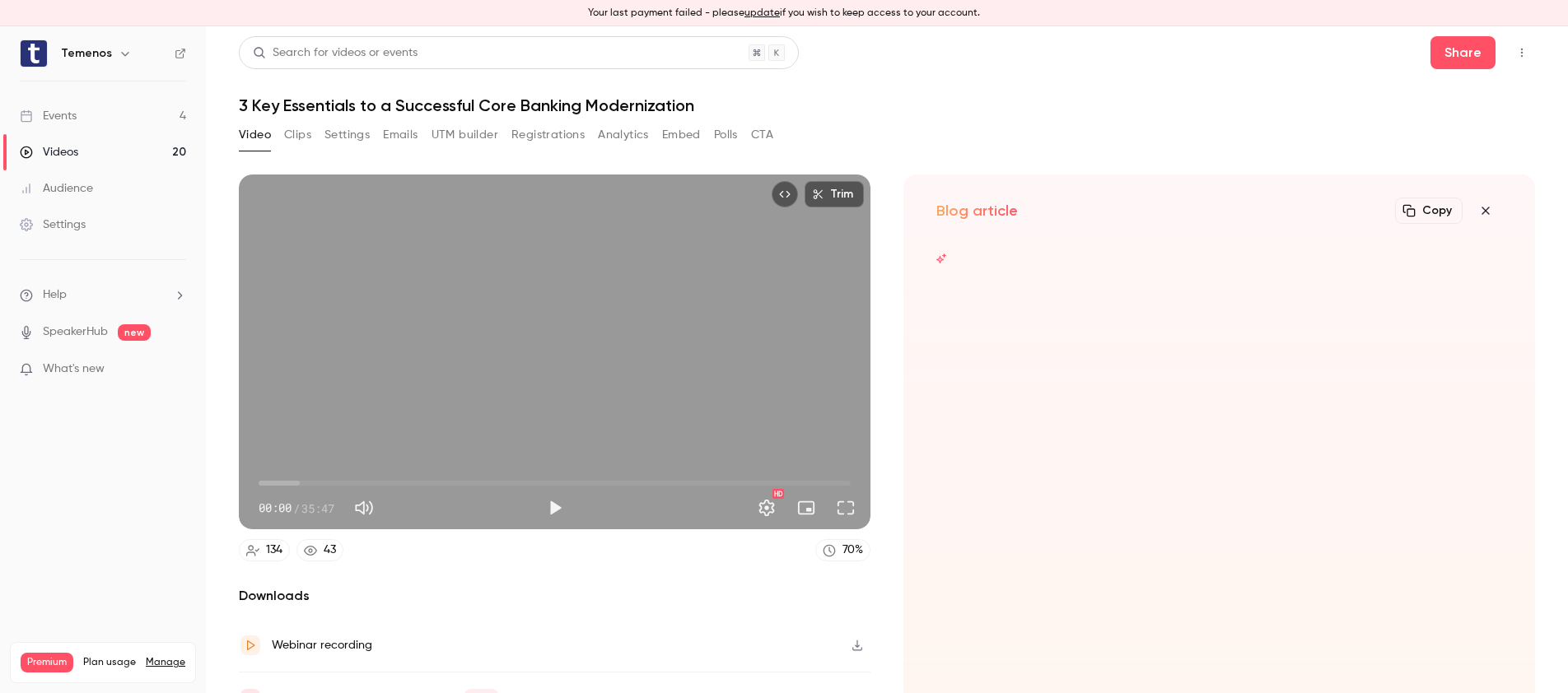
scroll to position [86, 0]
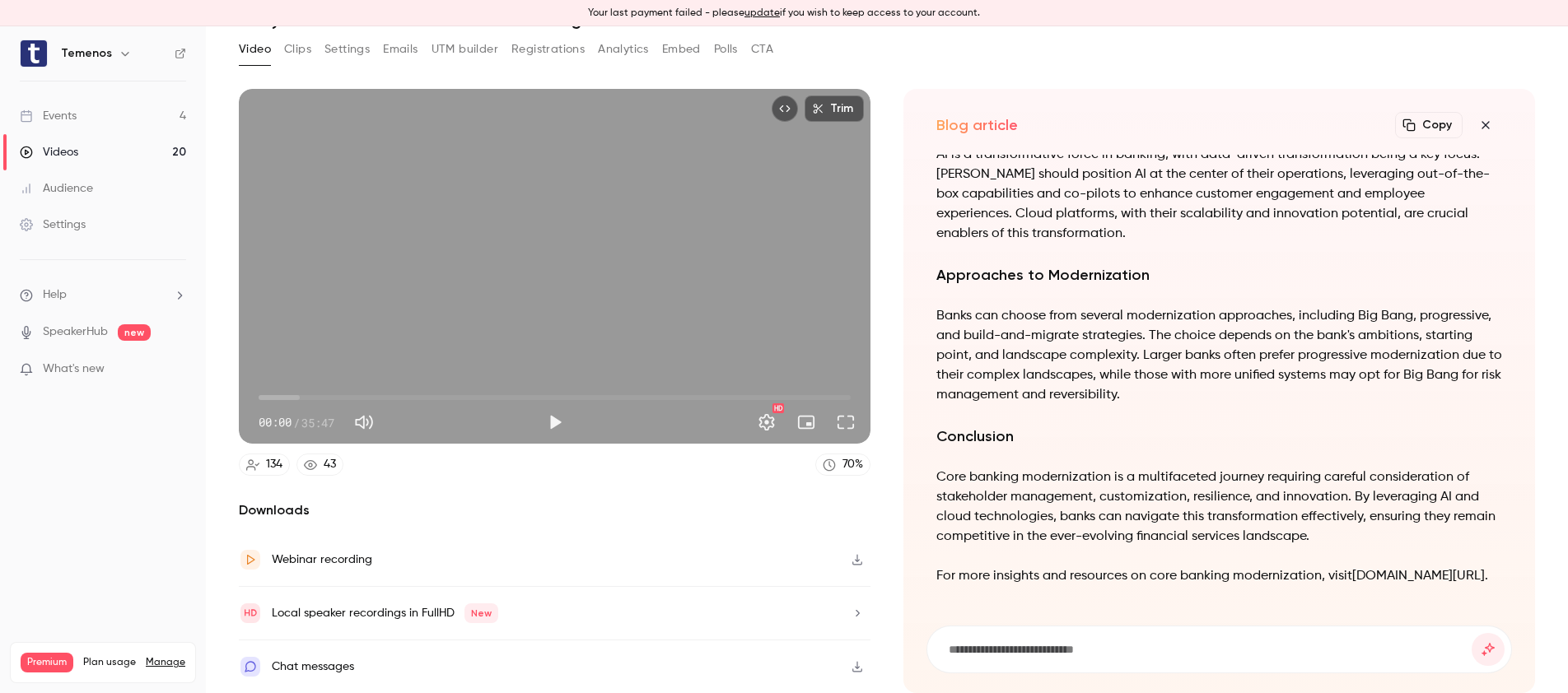
click at [1487, 124] on icon "button" at bounding box center [1486, 125] width 8 height 8
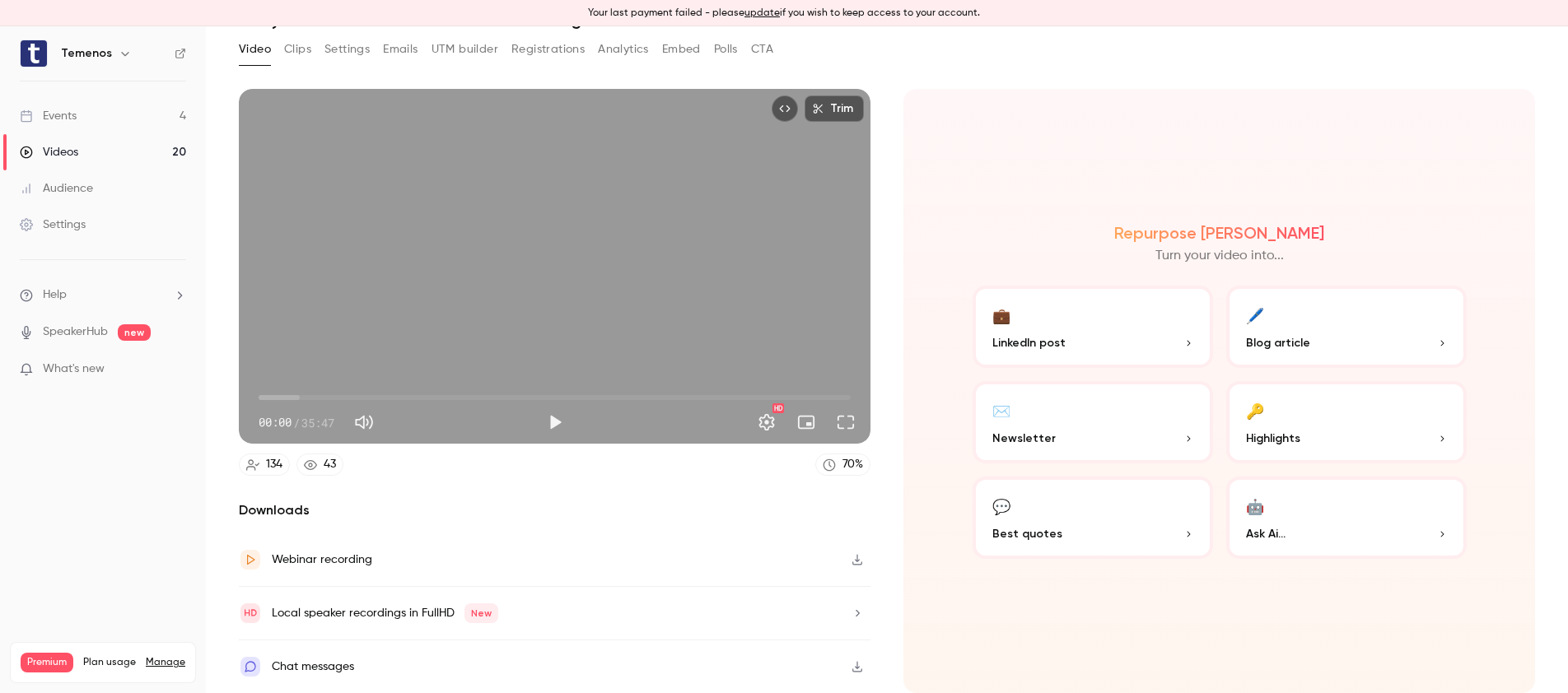
click at [1094, 510] on button "💬 Best quotes" at bounding box center [1093, 517] width 240 height 82
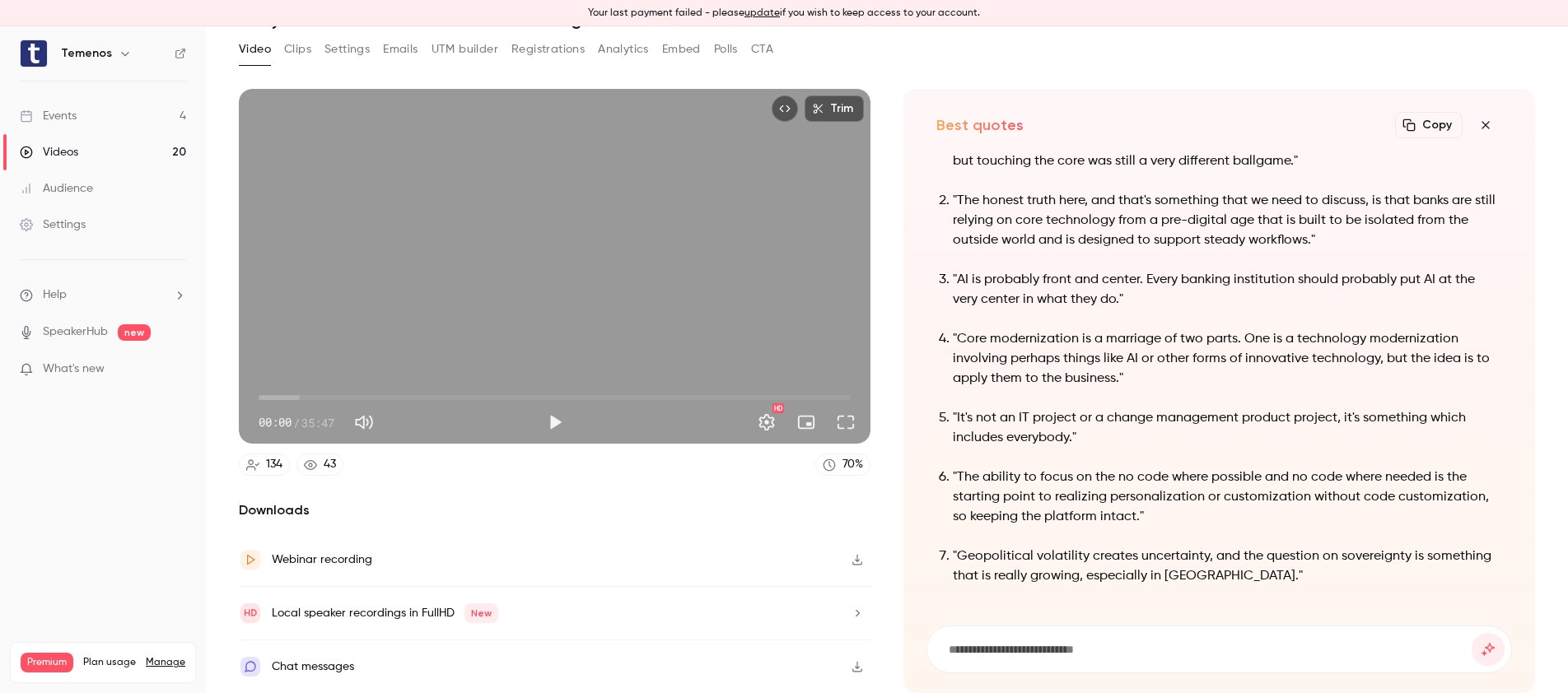
click at [297, 48] on button "Clips" at bounding box center [298, 49] width 27 height 26
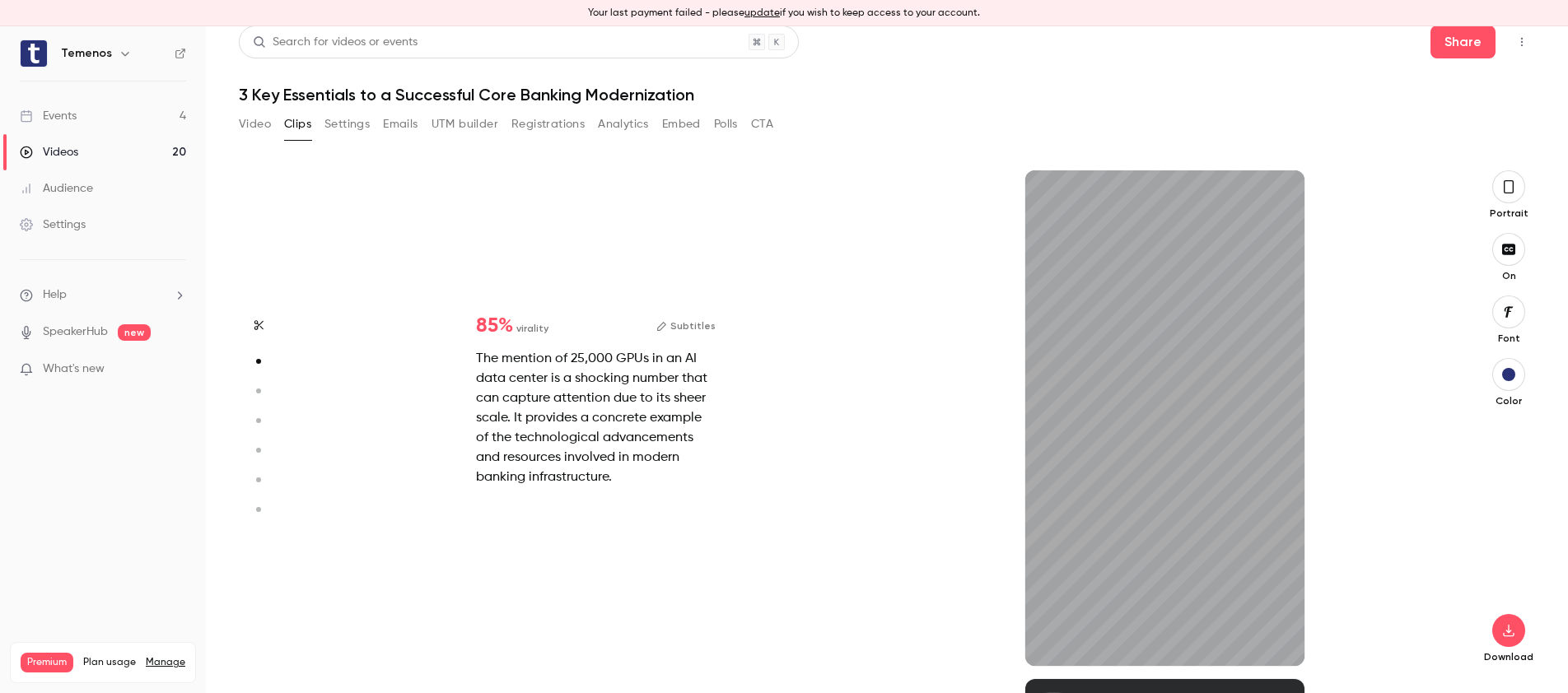
scroll to position [509, 0]
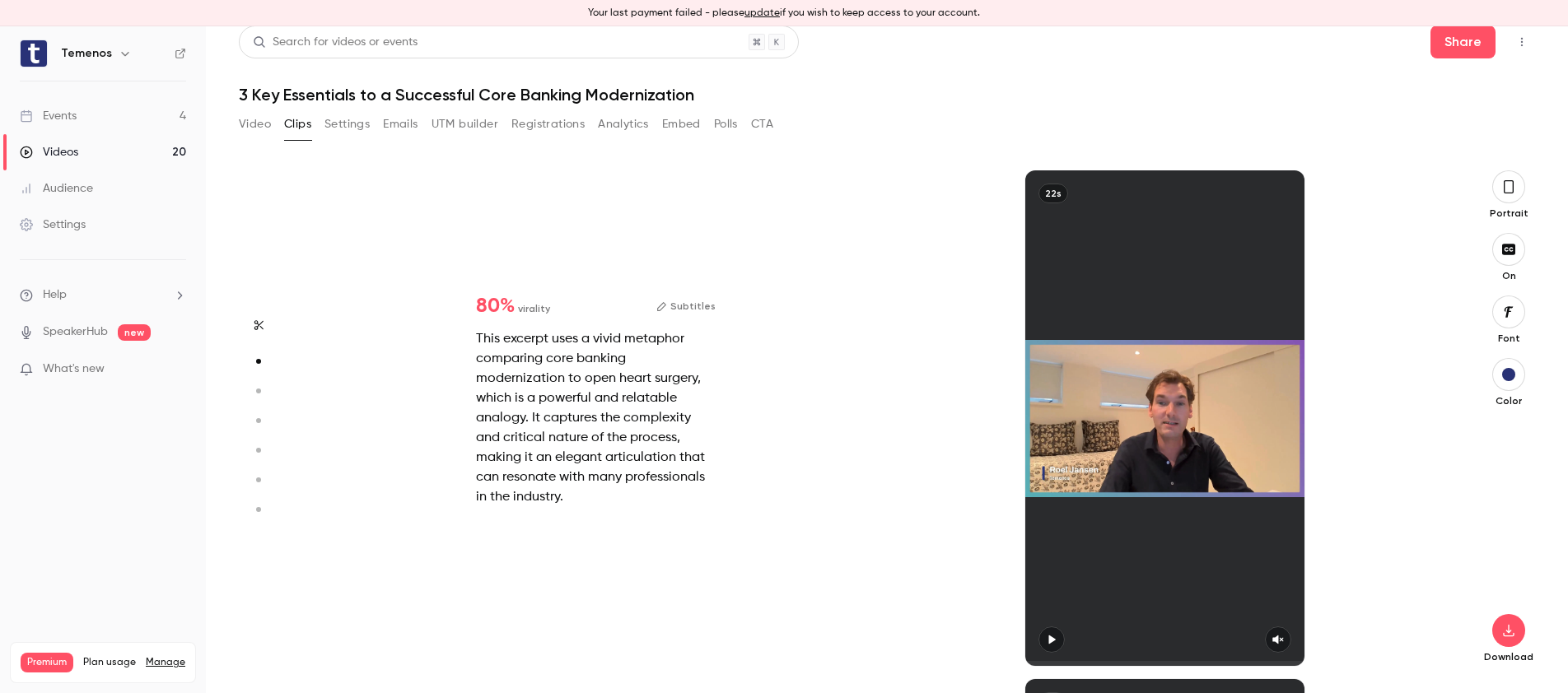
type input "*"
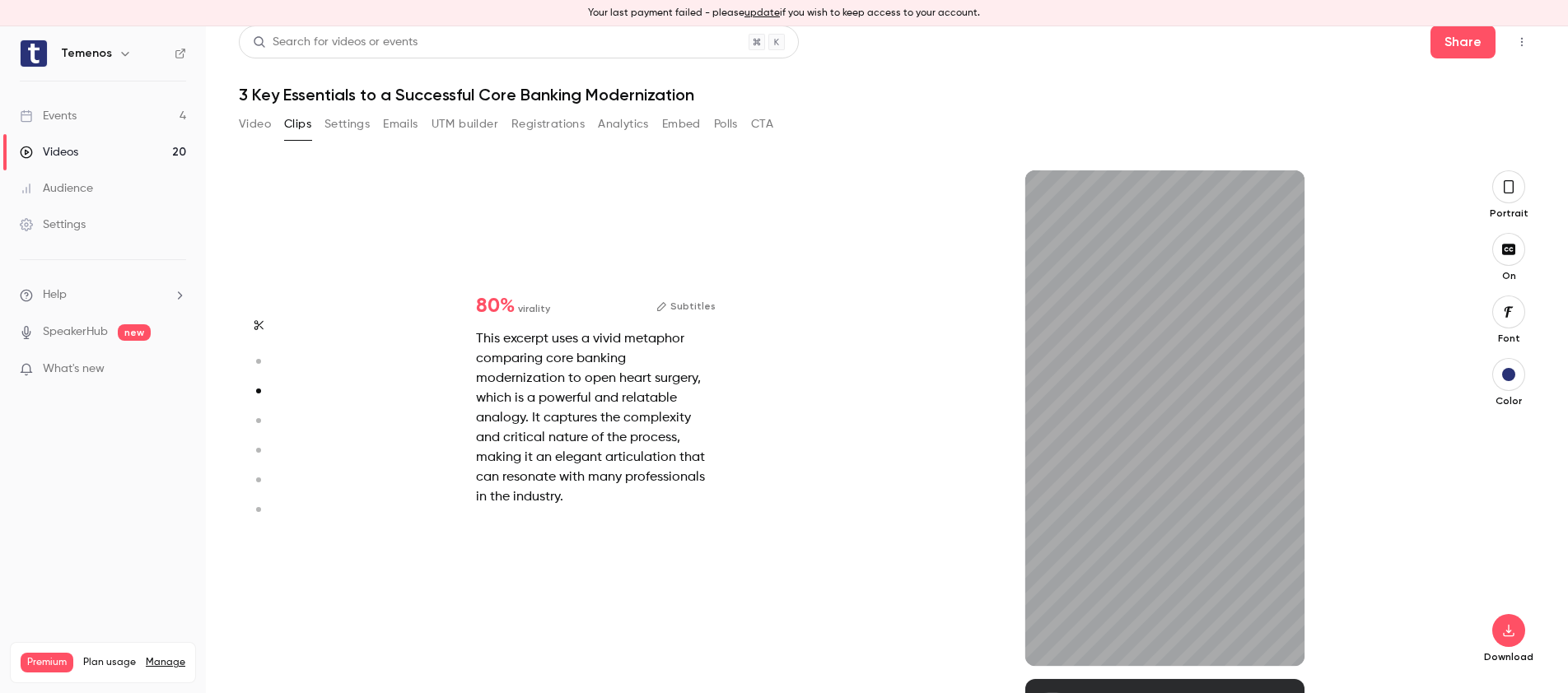
scroll to position [1018, 0]
type input "*"
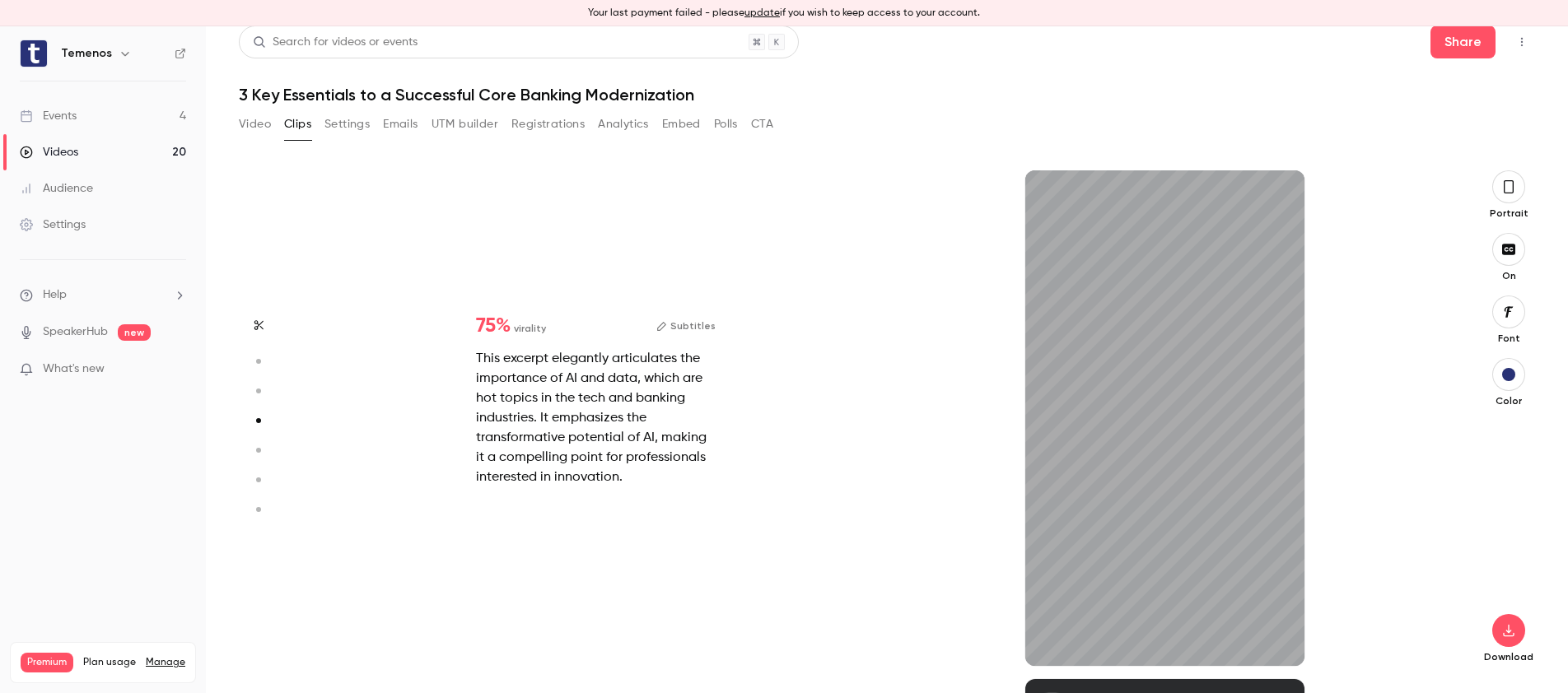
scroll to position [1527, 0]
type input "***"
click at [727, 124] on button "Polls" at bounding box center [725, 124] width 23 height 26
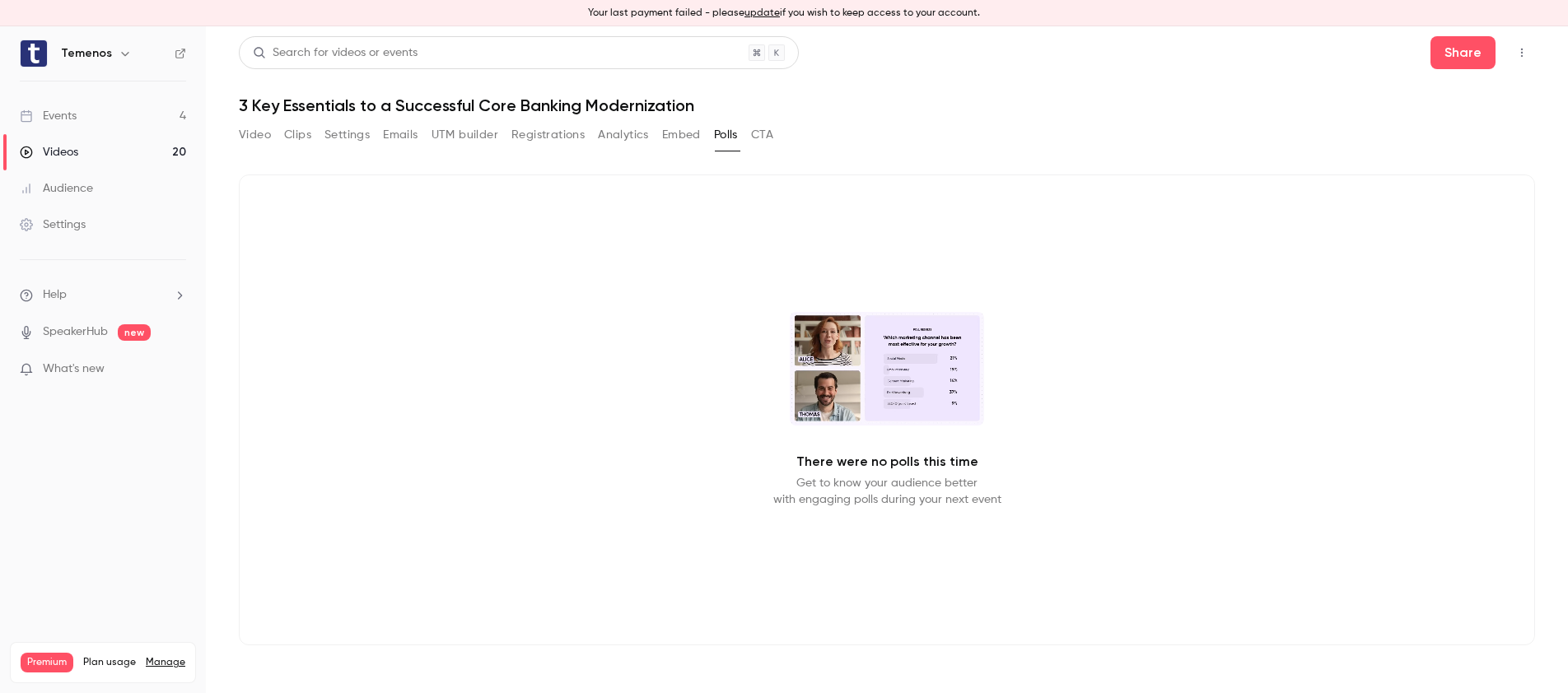
click at [259, 136] on button "Video" at bounding box center [255, 135] width 32 height 26
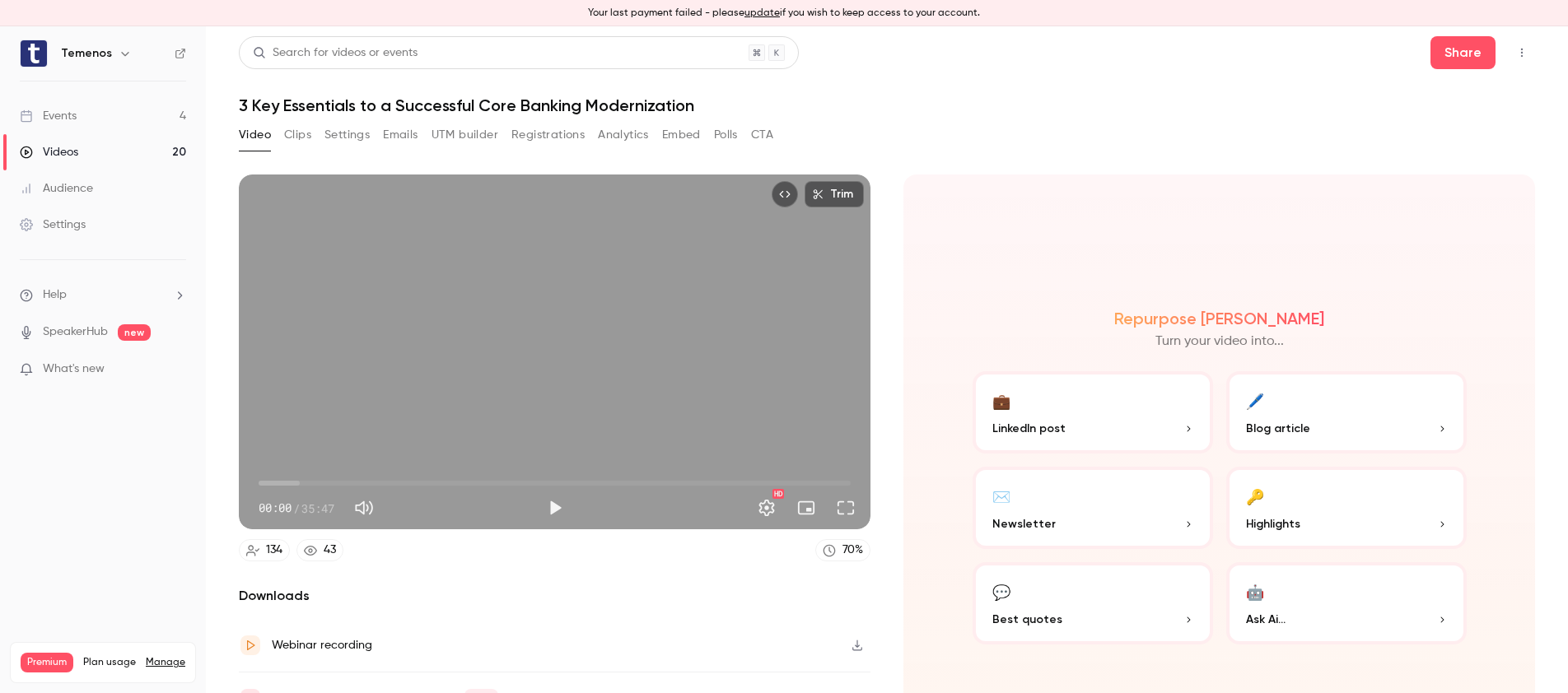
click at [65, 120] on div "Events" at bounding box center [48, 116] width 57 height 17
